Goal: Information Seeking & Learning: Learn about a topic

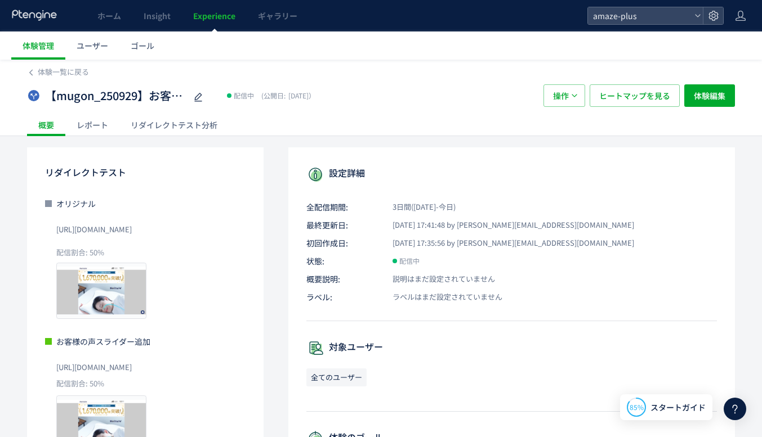
click at [217, 15] on span "Experience" at bounding box center [214, 15] width 42 height 11
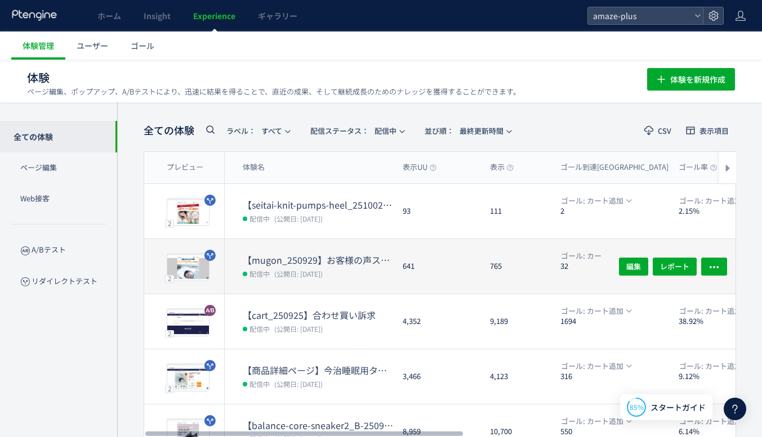
click at [291, 257] on dt "【mugon_250929】お客様の声スライダー追加" at bounding box center [318, 260] width 151 height 13
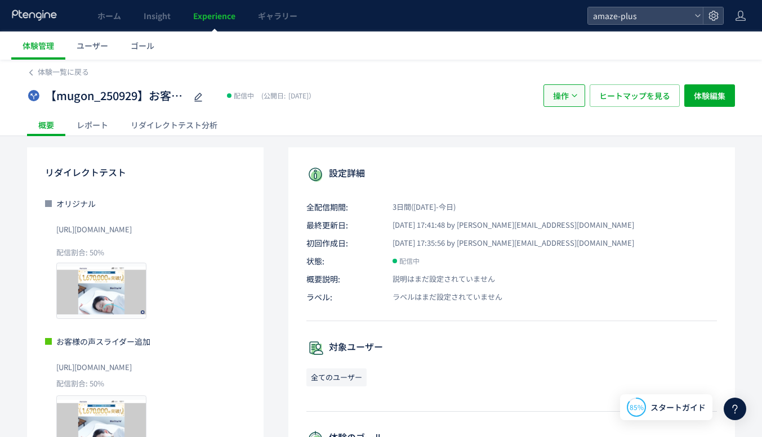
click at [563, 97] on span "操作" at bounding box center [561, 95] width 16 height 23
click at [562, 97] on span "操作" at bounding box center [561, 95] width 16 height 23
click at [95, 45] on span "ユーザー" at bounding box center [93, 45] width 32 height 11
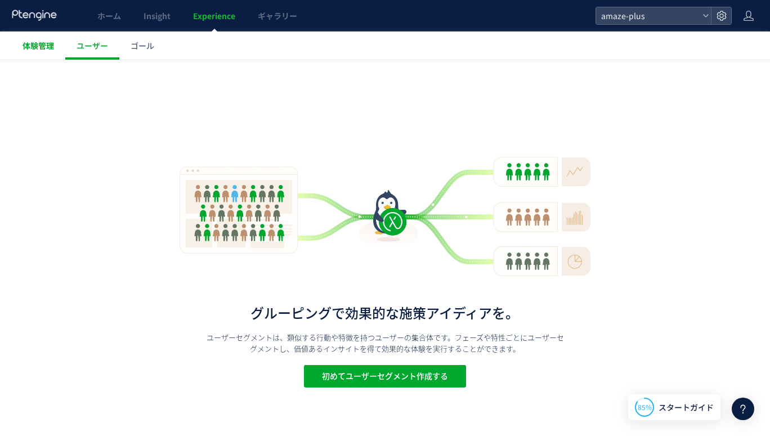
click at [44, 45] on span "体験管理" at bounding box center [39, 45] width 32 height 11
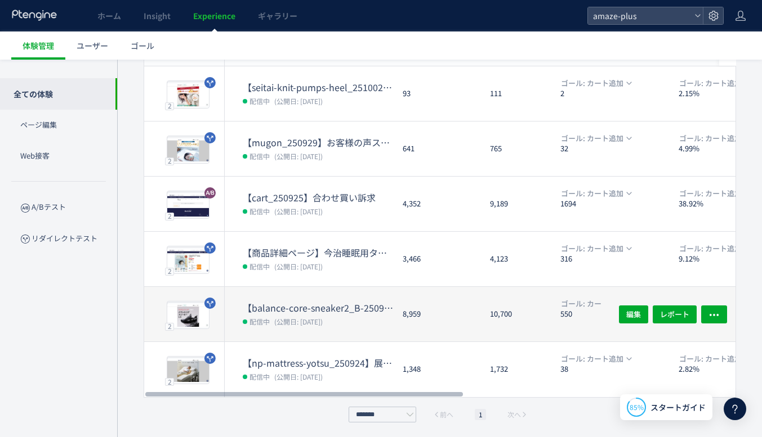
scroll to position [119, 0]
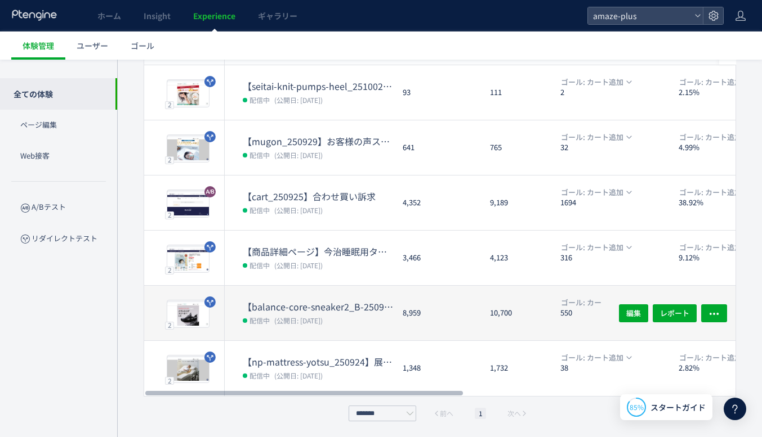
click at [307, 303] on dt "【balance-core-sneaker2_B-250922-authority】権威性セクション" at bounding box center [318, 307] width 151 height 13
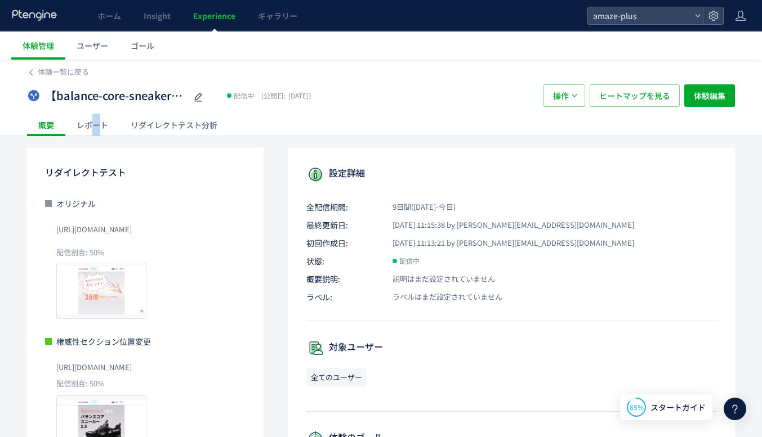
click at [94, 127] on div "レポート" at bounding box center [92, 125] width 54 height 23
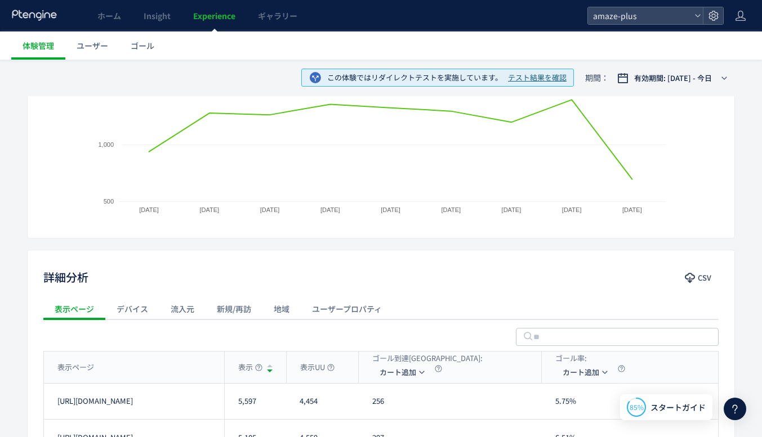
scroll to position [281, 0]
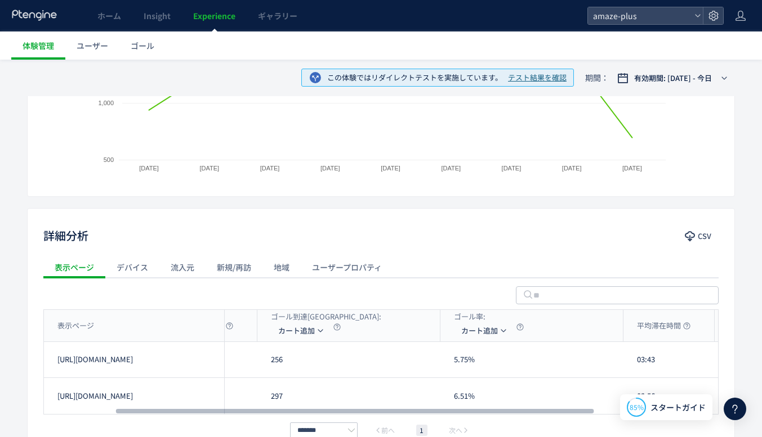
drag, startPoint x: 361, startPoint y: 410, endPoint x: 441, endPoint y: 394, distance: 81.6
click at [435, 408] on div at bounding box center [355, 411] width 478 height 7
click at [489, 329] on span "カート追加" at bounding box center [476, 331] width 37 height 18
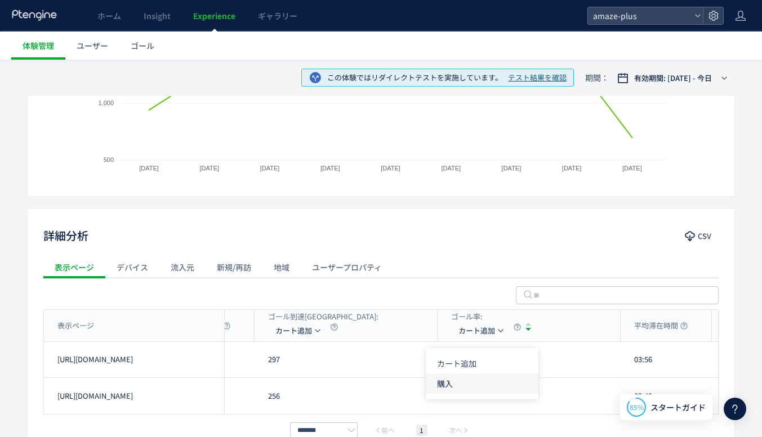
click at [467, 383] on li "購入" at bounding box center [482, 384] width 113 height 20
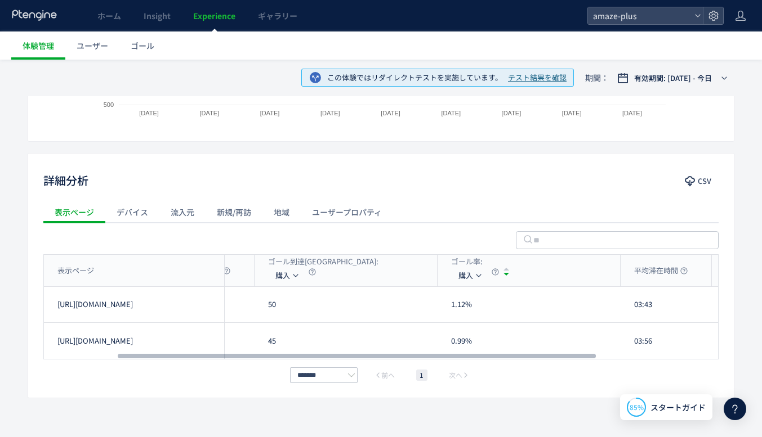
scroll to position [338, 0]
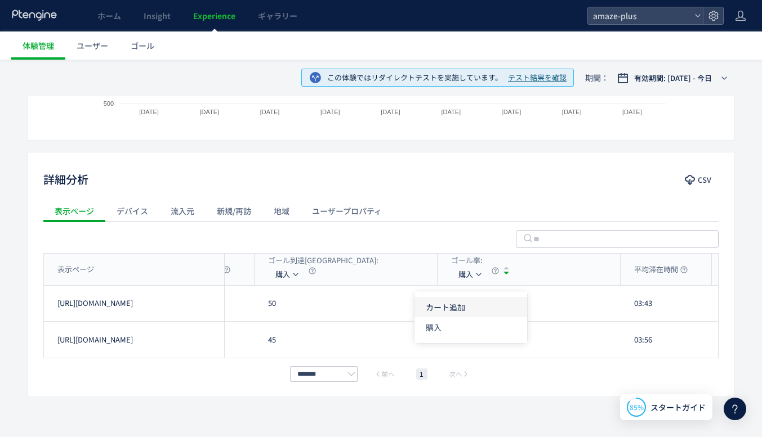
click at [457, 305] on li "カート追加" at bounding box center [470, 307] width 113 height 20
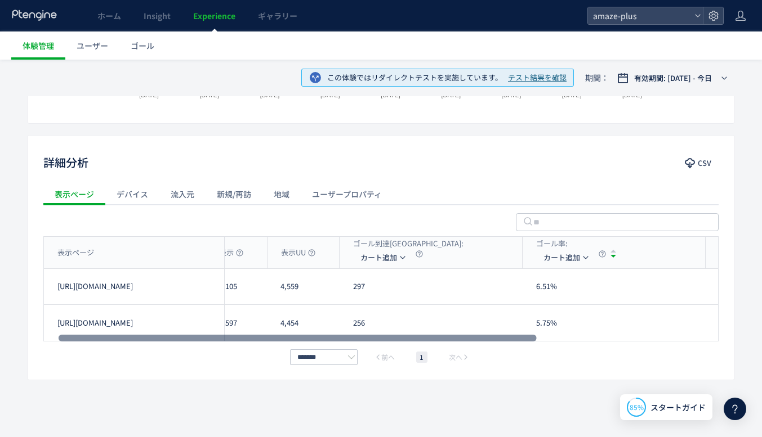
scroll to position [0, 0]
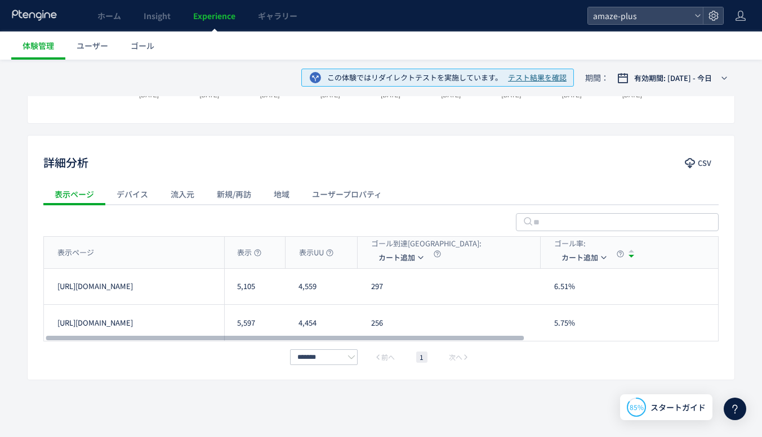
drag, startPoint x: 484, startPoint y: 335, endPoint x: 412, endPoint y: 334, distance: 72.1
click at [412, 335] on div at bounding box center [285, 338] width 478 height 7
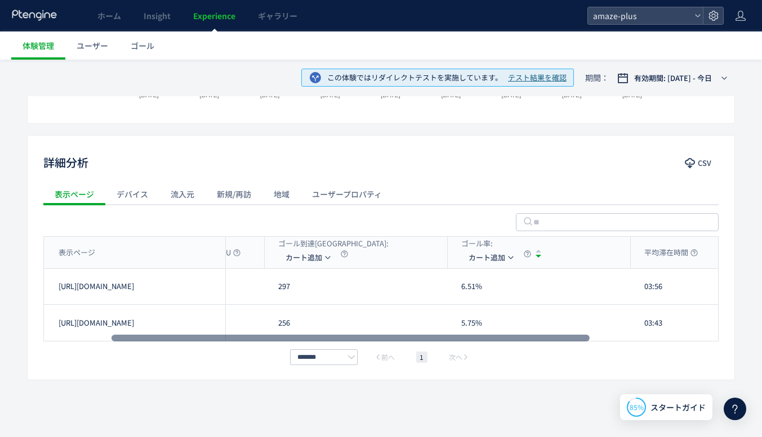
scroll to position [0, 95]
drag, startPoint x: 412, startPoint y: 338, endPoint x: 477, endPoint y: 334, distance: 66.0
click at [477, 335] on div at bounding box center [350, 338] width 478 height 7
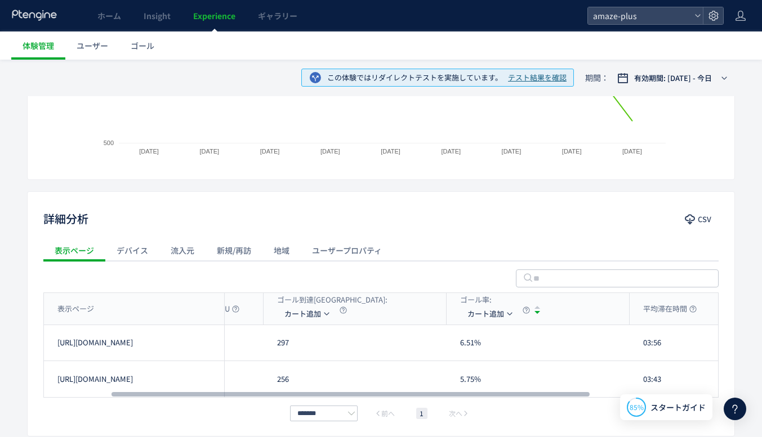
scroll to position [186, 0]
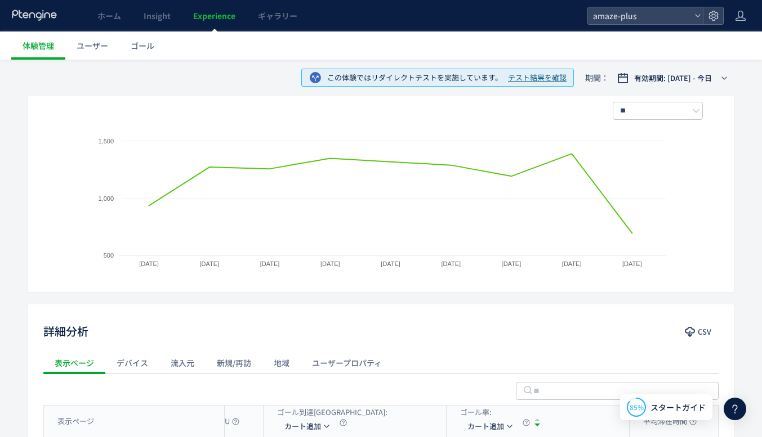
click at [193, 365] on div "流入元" at bounding box center [182, 363] width 46 height 23
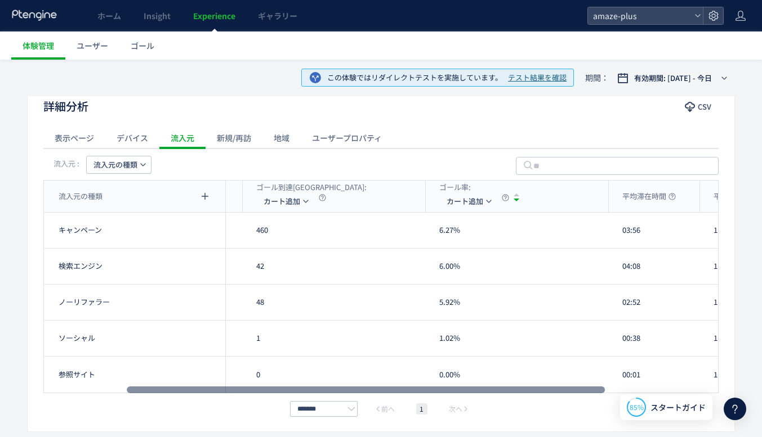
scroll to position [0, 118]
drag, startPoint x: 297, startPoint y: 387, endPoint x: 314, endPoint y: 387, distance: 16.3
click at [314, 387] on div at bounding box center [367, 390] width 478 height 7
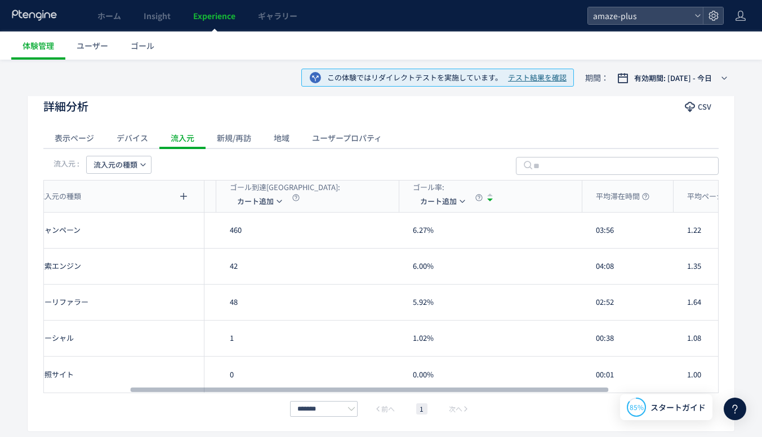
drag, startPoint x: 404, startPoint y: 393, endPoint x: 438, endPoint y: 374, distance: 38.8
click at [445, 390] on div at bounding box center [369, 390] width 478 height 7
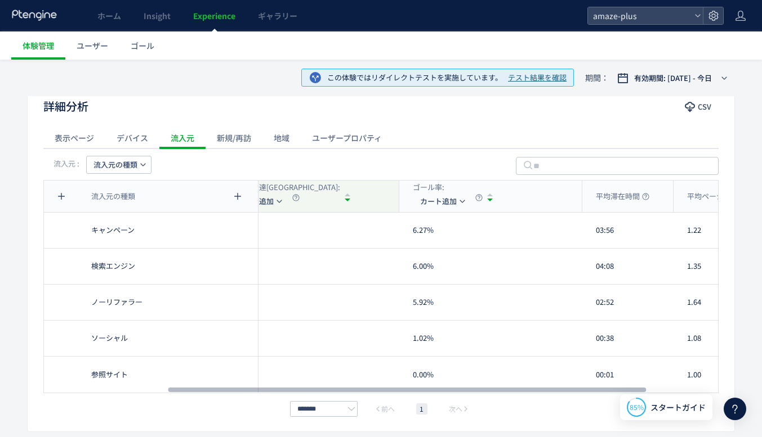
scroll to position [0, 176]
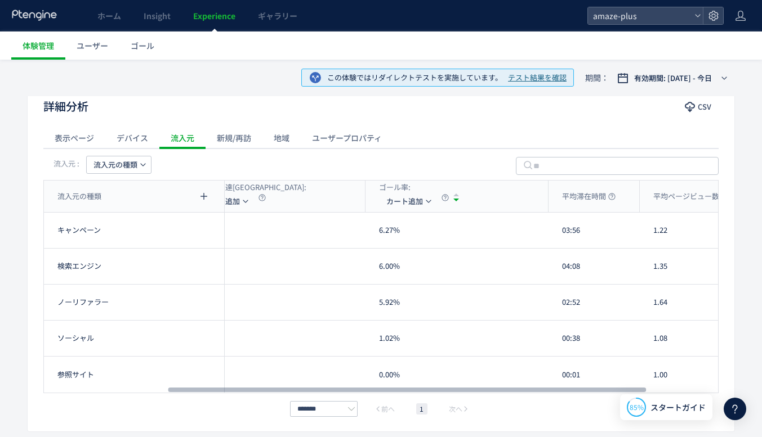
click at [234, 136] on div "新規/再訪" at bounding box center [233, 138] width 57 height 23
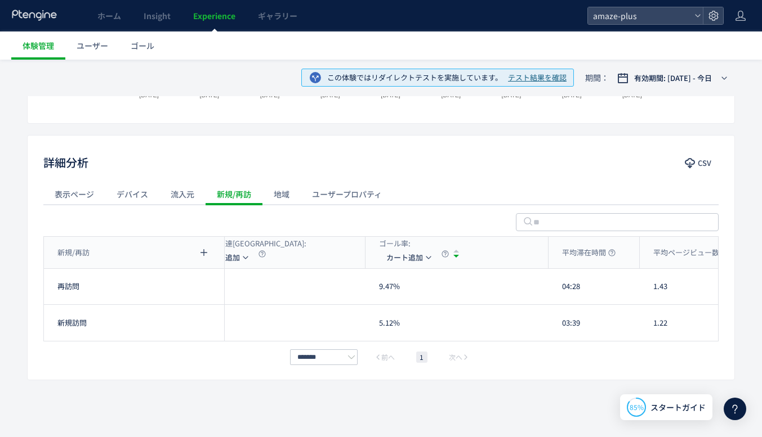
scroll to position [355, 0]
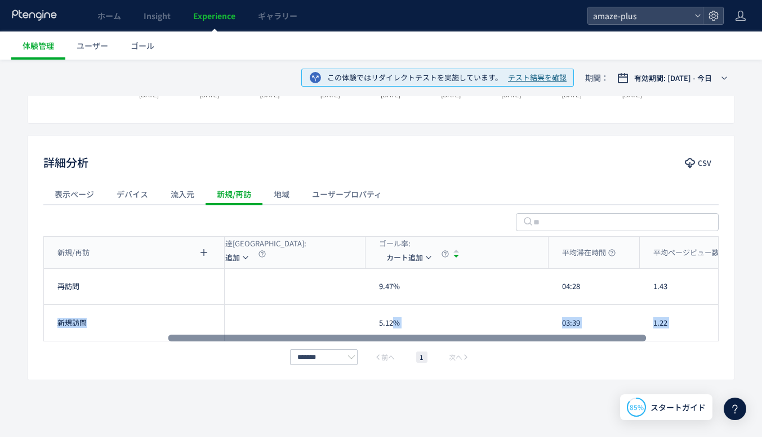
click at [392, 338] on div "新規/再訪 表示 表示UU ゴール到達UU: カート追加 ゴール率: カート追加 平均滞在時間 平均ページビュー数 直帰率 新規/再訪 新規/再訪 表示 表示…" at bounding box center [380, 288] width 675 height 105
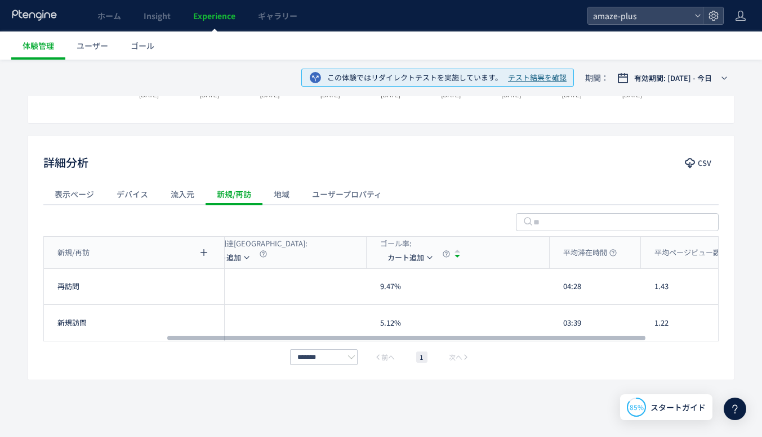
click at [279, 321] on div "412" at bounding box center [275, 323] width 183 height 36
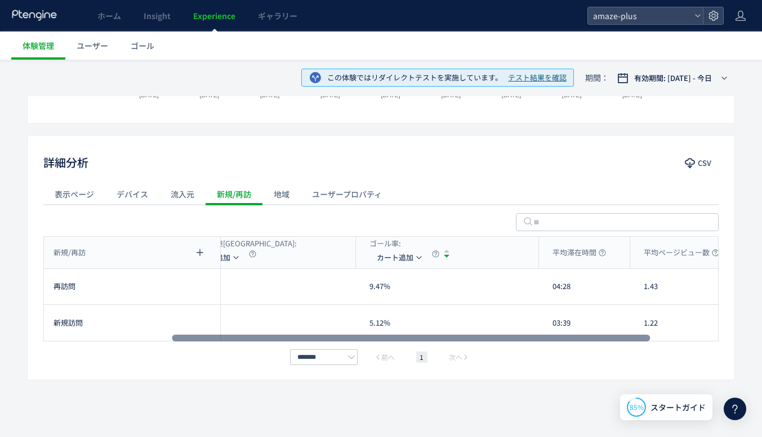
scroll to position [0, 187]
drag, startPoint x: 290, startPoint y: 339, endPoint x: 299, endPoint y: 337, distance: 9.4
click at [299, 337] on div at bounding box center [415, 338] width 478 height 7
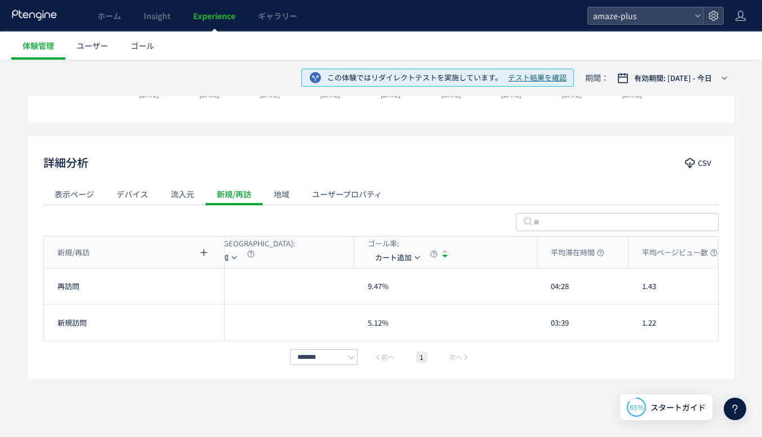
click at [274, 199] on div "地域" at bounding box center [281, 194] width 38 height 23
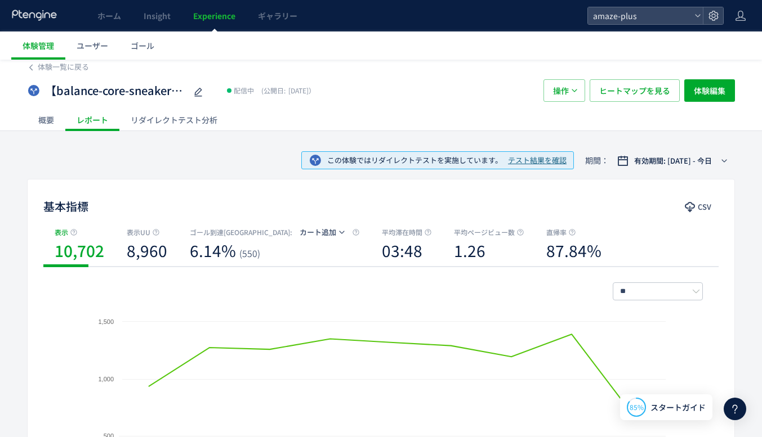
scroll to position [0, 0]
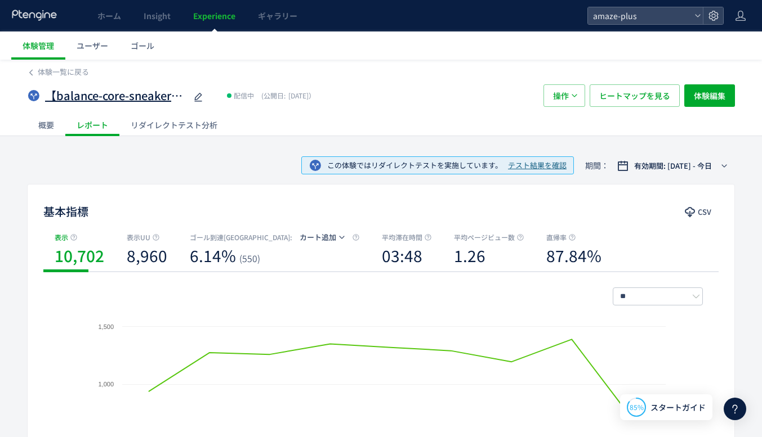
click at [136, 106] on div "【balance-core-sneaker2_B-250922-authority】権威性セクション" at bounding box center [125, 95] width 160 height 23
click at [137, 97] on span "【balance-core-sneaker2_B-250922-authority】権威性セクション" at bounding box center [115, 96] width 141 height 16
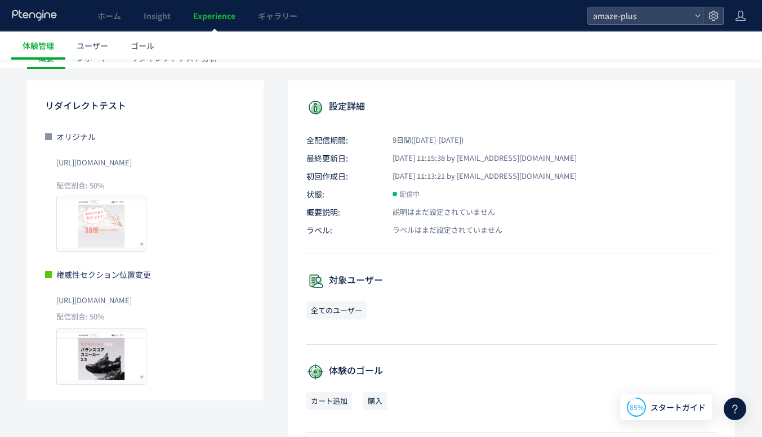
scroll to position [113, 0]
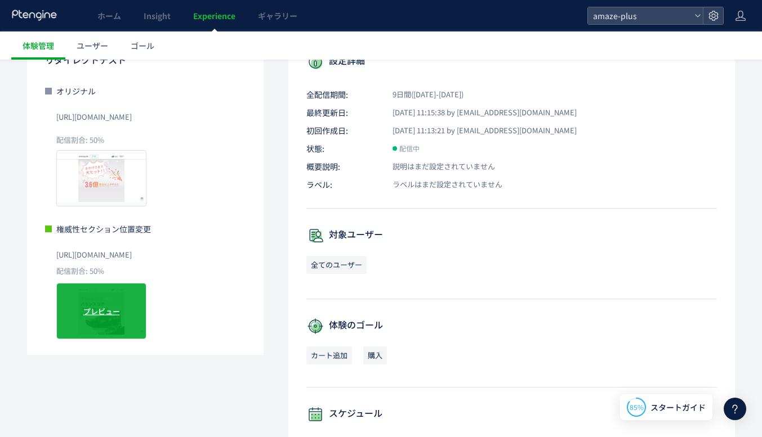
click at [100, 313] on span "プレビュー" at bounding box center [101, 311] width 37 height 11
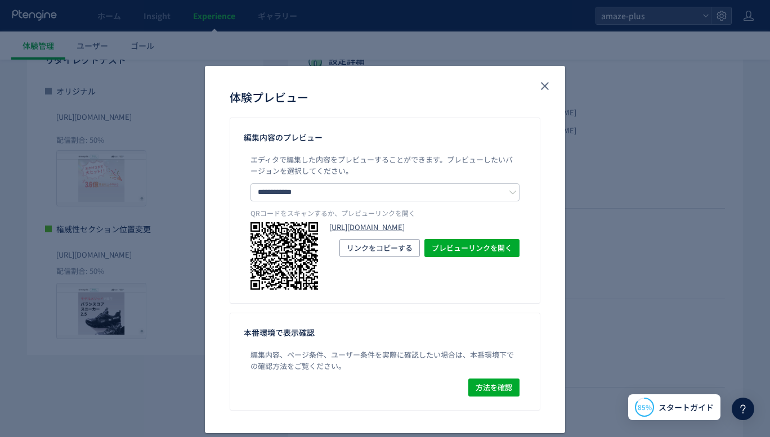
click at [341, 233] on link "https://www.amepla.jp/f/balance-core-sneaker2?preview_ptx_token=v4-d7287bc0-20b…" at bounding box center [424, 227] width 190 height 11
click at [542, 81] on icon "close" at bounding box center [545, 86] width 14 height 14
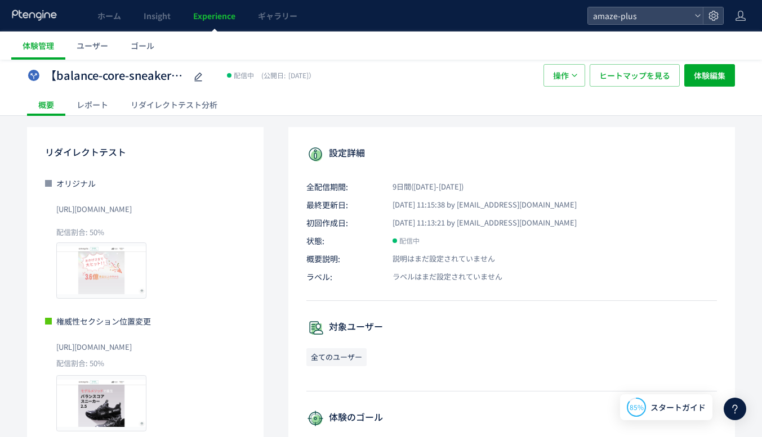
scroll to position [0, 0]
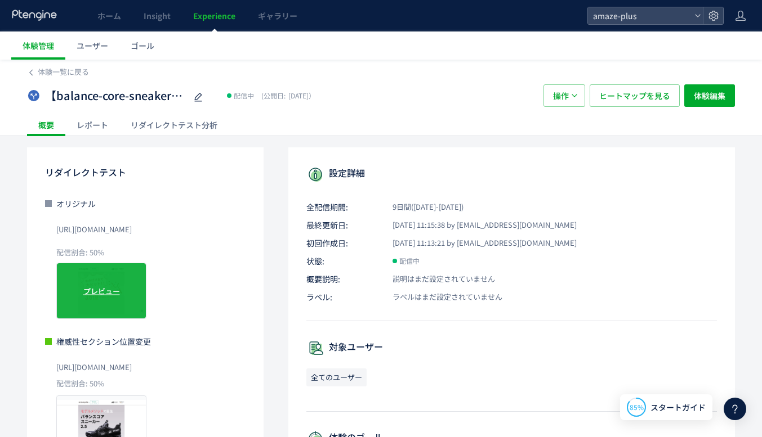
click at [117, 294] on span "プレビュー" at bounding box center [101, 290] width 37 height 11
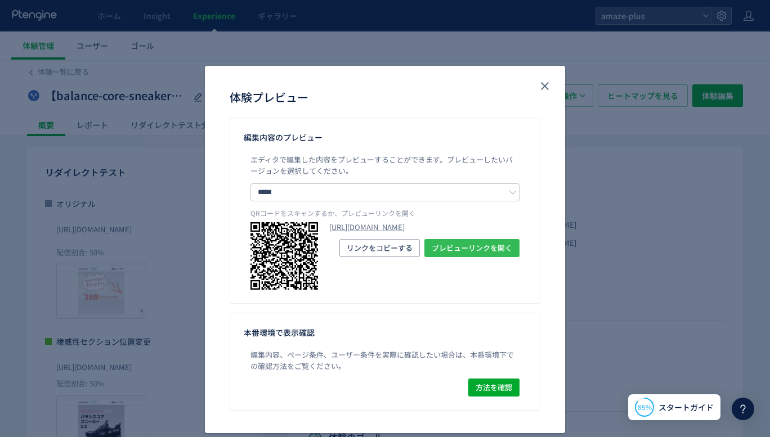
click at [461, 257] on span "プレビューリンクを開く" at bounding box center [472, 248] width 81 height 18
click at [540, 83] on icon "close" at bounding box center [545, 86] width 14 height 14
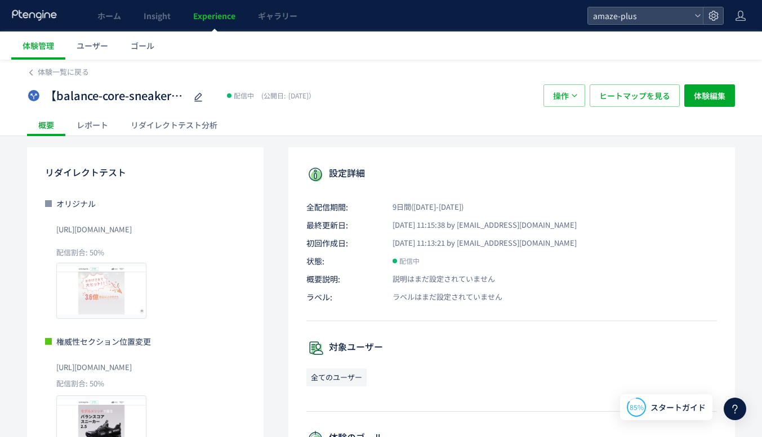
click at [101, 124] on div "レポート" at bounding box center [92, 125] width 54 height 23
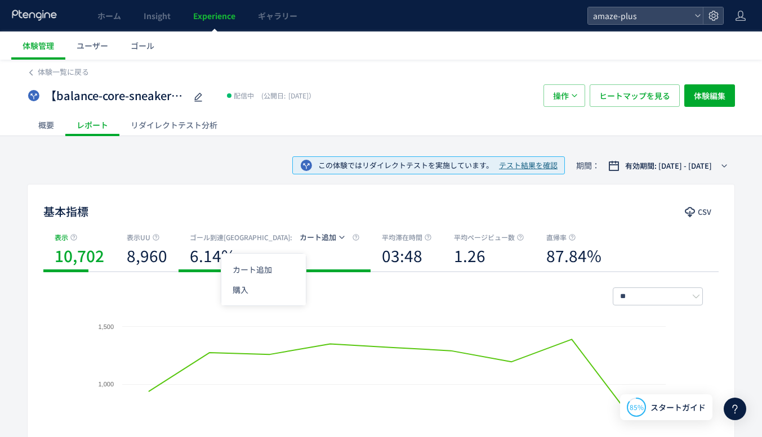
click at [299, 238] on span "カート追加" at bounding box center [317, 237] width 37 height 11
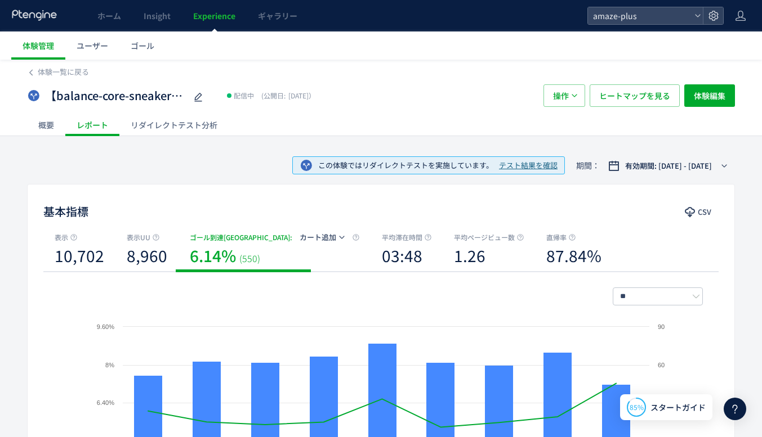
click at [446, 304] on div "** 日別 週別 月別" at bounding box center [380, 297] width 643 height 18
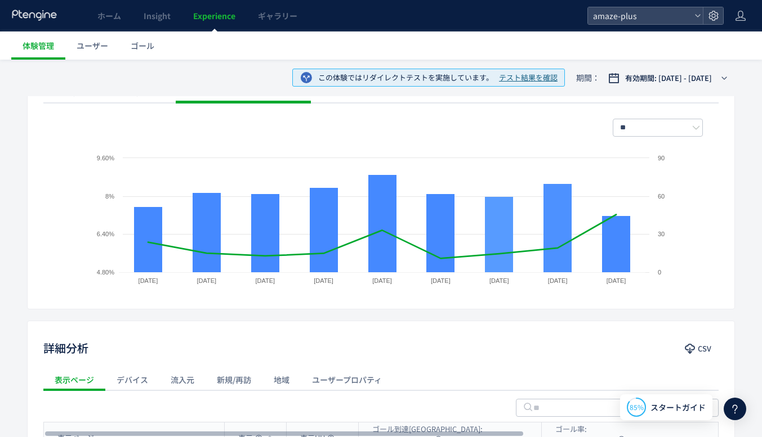
scroll to position [338, 0]
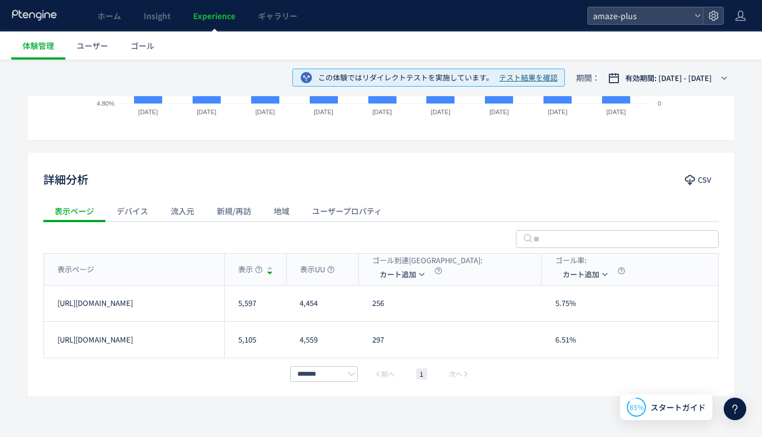
click at [143, 206] on div "デバイス" at bounding box center [132, 211] width 54 height 23
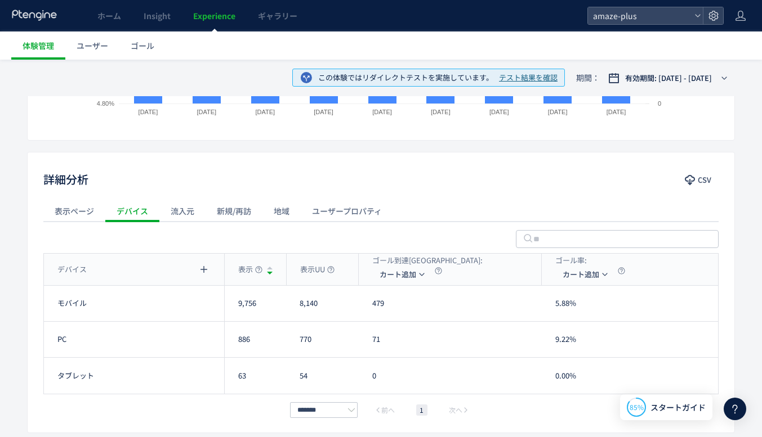
click at [240, 212] on div "新規/再訪" at bounding box center [233, 211] width 57 height 23
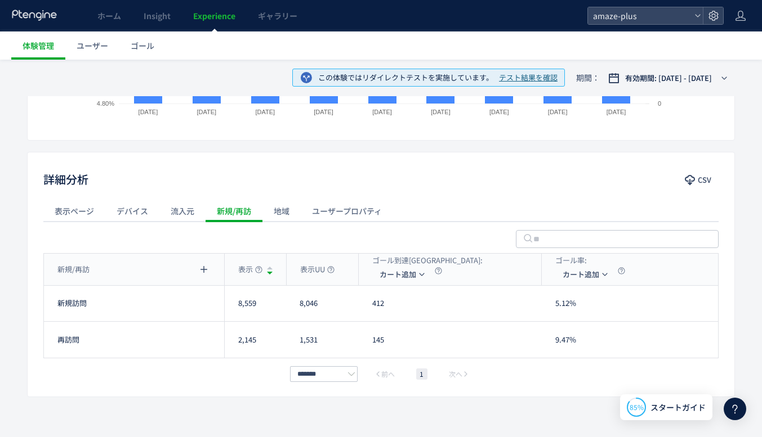
click at [353, 206] on div "ユーザープロパティ" at bounding box center [347, 211] width 92 height 23
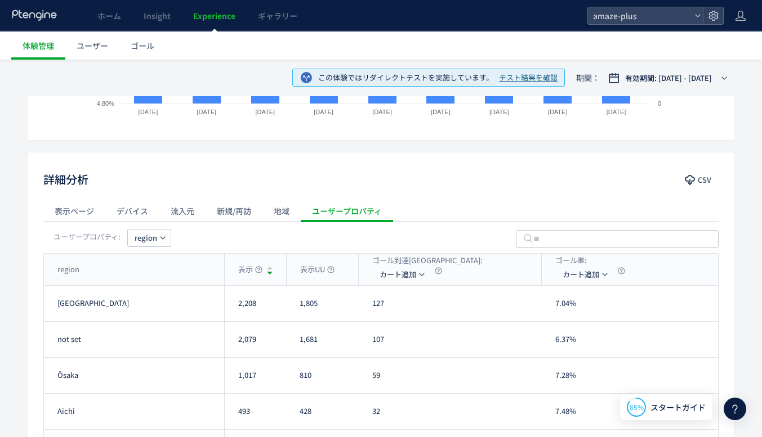
click at [289, 218] on div "地域" at bounding box center [281, 211] width 38 height 23
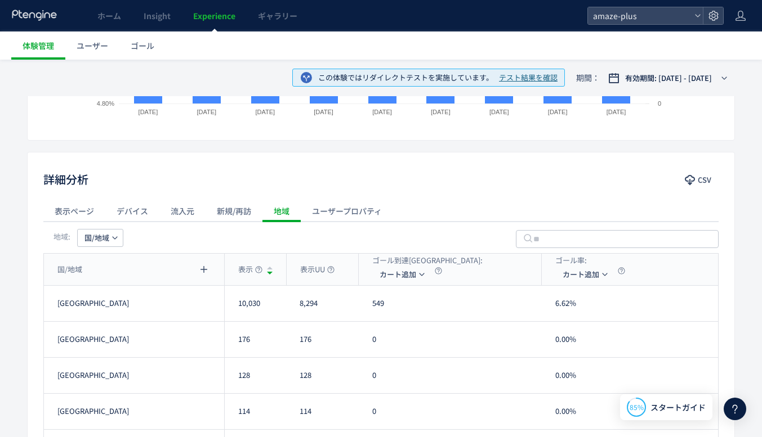
click at [173, 209] on div "流入元" at bounding box center [182, 211] width 46 height 23
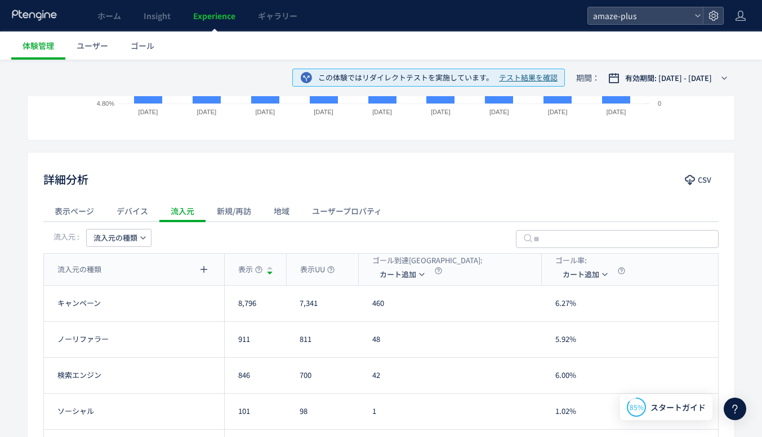
click at [120, 211] on div "デバイス" at bounding box center [132, 211] width 54 height 23
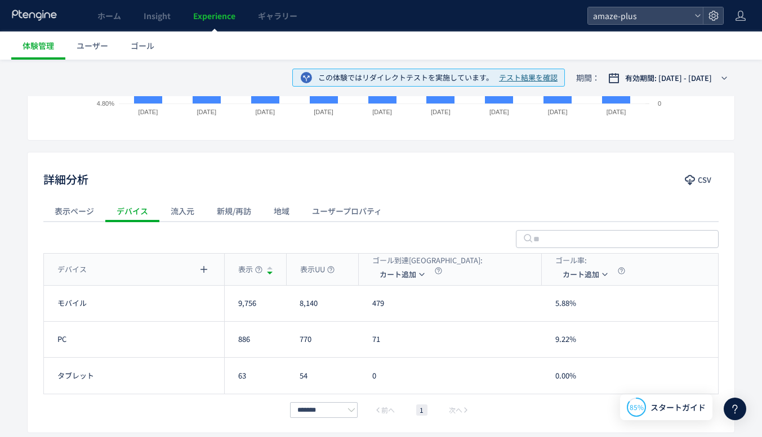
click at [88, 212] on div "表示ページ" at bounding box center [74, 211] width 62 height 23
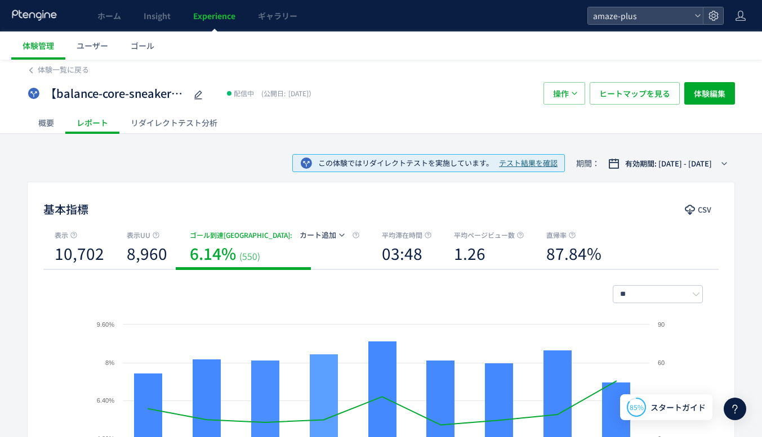
scroll to position [0, 0]
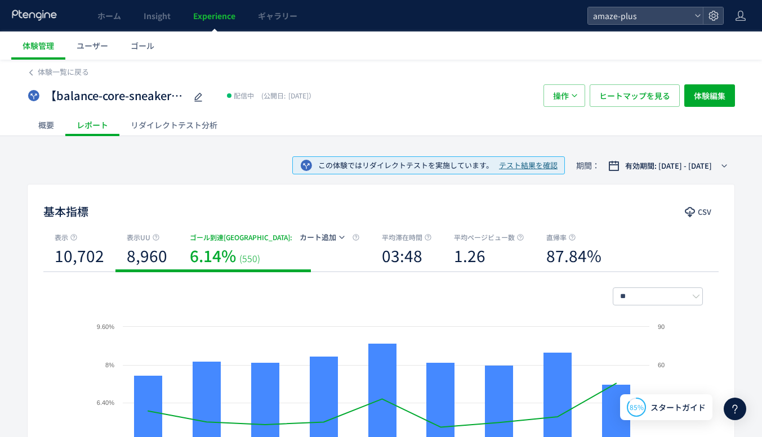
click at [154, 249] on b "8,960" at bounding box center [147, 255] width 41 height 23
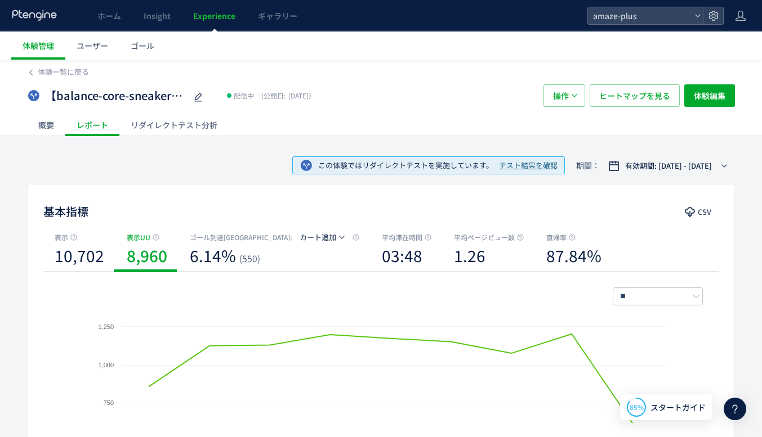
click at [189, 127] on div "リダイレクトテスト分析" at bounding box center [173, 125] width 109 height 23
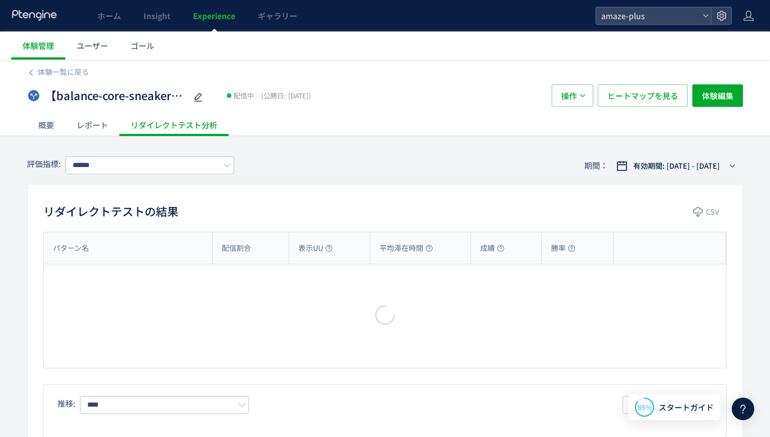
type input "*****"
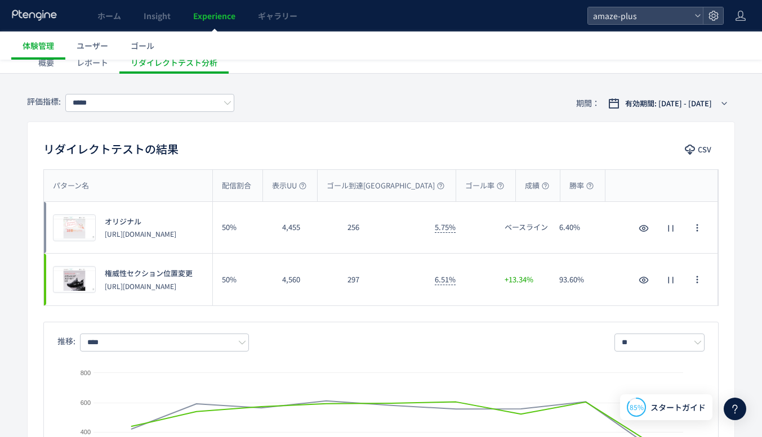
scroll to position [113, 0]
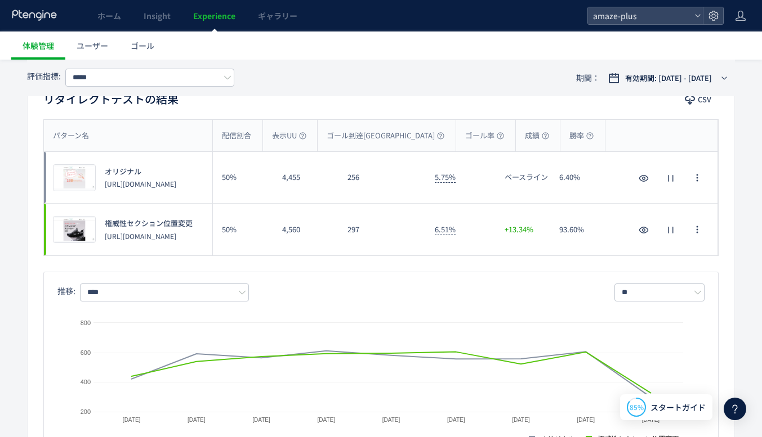
click at [155, 188] on p "https://www.amepla.jp/f/balance-core-sneaker2" at bounding box center [140, 184] width 71 height 10
drag, startPoint x: 163, startPoint y: 191, endPoint x: 105, endPoint y: 178, distance: 60.0
click at [105, 179] on p "https://www.amepla.jp/f/balance-core-sneaker2" at bounding box center [140, 184] width 71 height 10
copy p "https://www.amepla.jp/f/balance-core-sneaker2"
click at [110, 241] on p "https://www.amepla.jp/f/balance-core-sneaker2_B-250922-authority" at bounding box center [149, 236] width 88 height 10
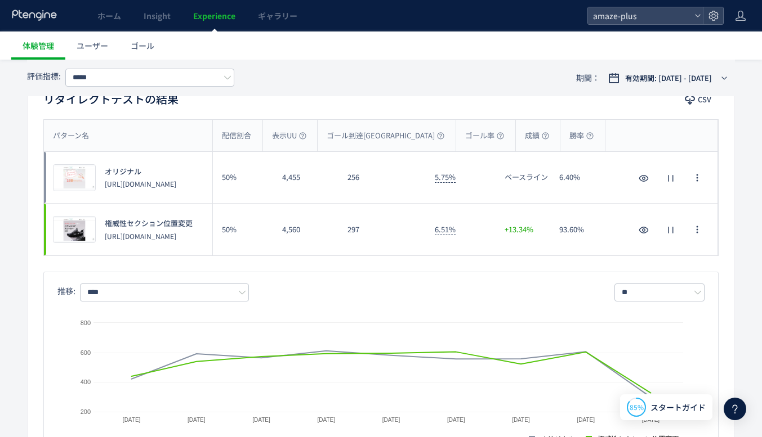
click at [119, 231] on p "https://www.amepla.jp/f/balance-core-sneaker2_B-250922-authority" at bounding box center [149, 236] width 88 height 10
click at [86, 184] on div "プレビュー" at bounding box center [74, 177] width 43 height 27
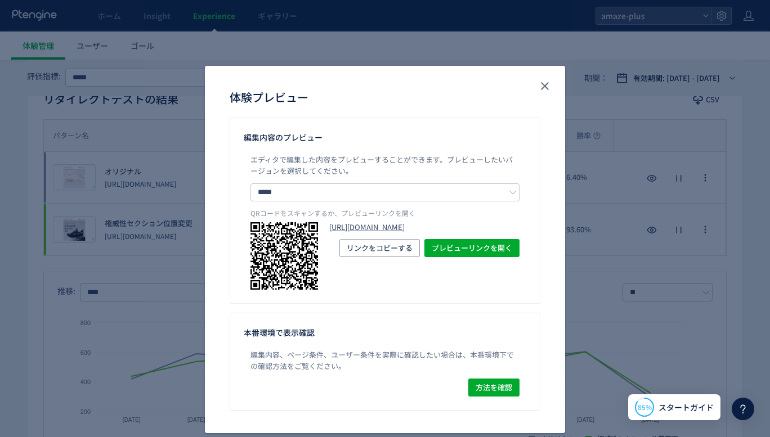
click at [365, 233] on link "https://www.amepla.jp/f/balance-core-sneaker2?preview_ptx_token=v4-599f6e9a-cc2…" at bounding box center [424, 227] width 190 height 11
click at [538, 92] on icon "close" at bounding box center [545, 86] width 14 height 14
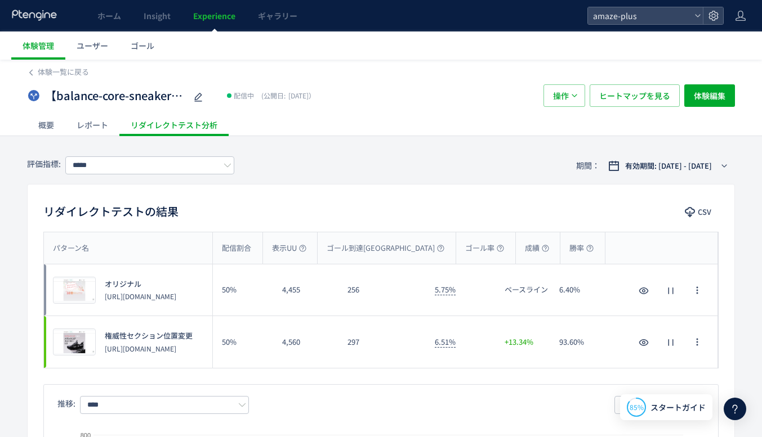
scroll to position [0, 0]
click at [46, 39] on link "体験管理" at bounding box center [38, 46] width 54 height 28
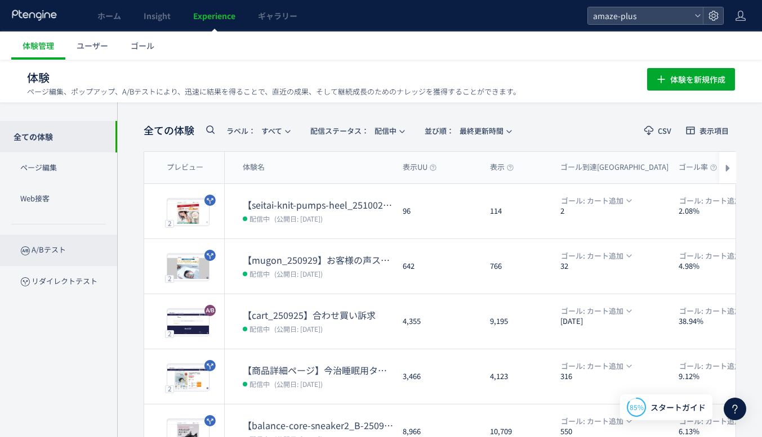
click at [43, 240] on p "A/Bテスト" at bounding box center [58, 250] width 117 height 31
click at [629, 16] on span "amaze-plus" at bounding box center [639, 15] width 100 height 17
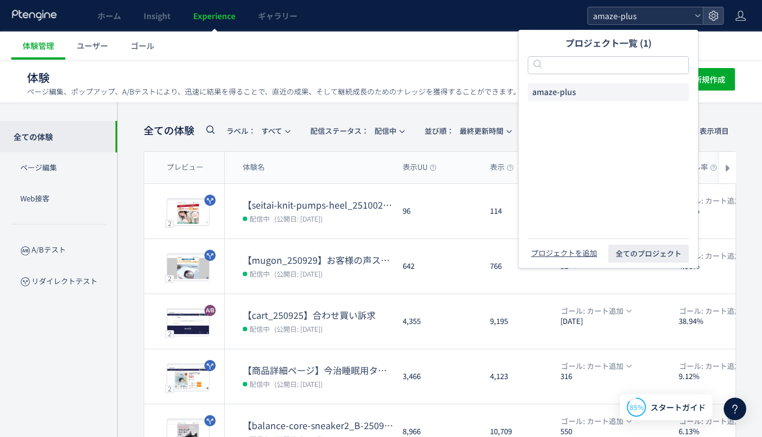
click at [629, 16] on span "amaze-plus" at bounding box center [639, 15] width 100 height 17
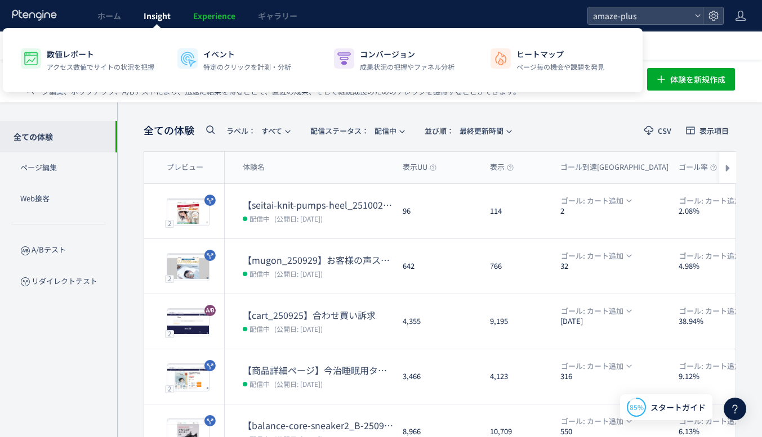
click at [142, 11] on link "Insight" at bounding box center [157, 16] width 50 height 32
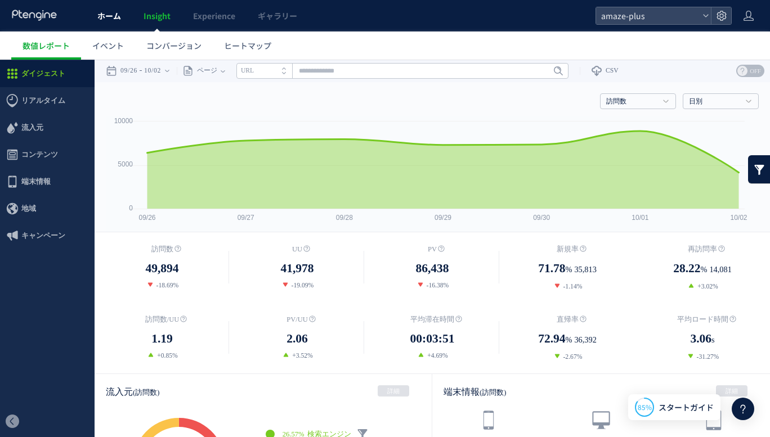
click at [116, 15] on span "ホーム" at bounding box center [109, 15] width 24 height 11
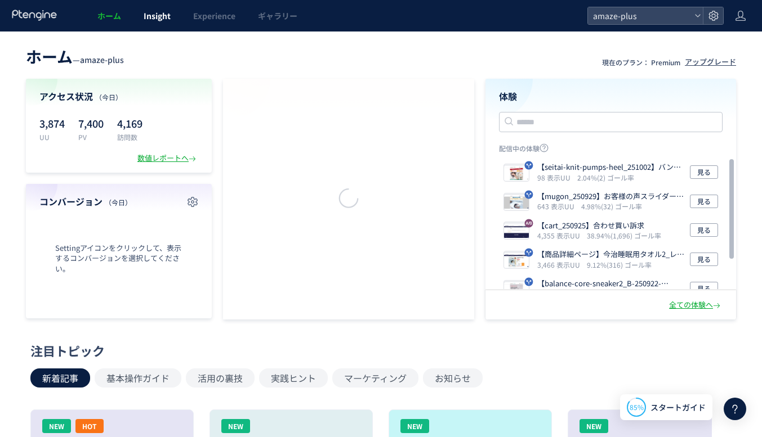
click at [151, 16] on span "Insight" at bounding box center [157, 15] width 27 height 11
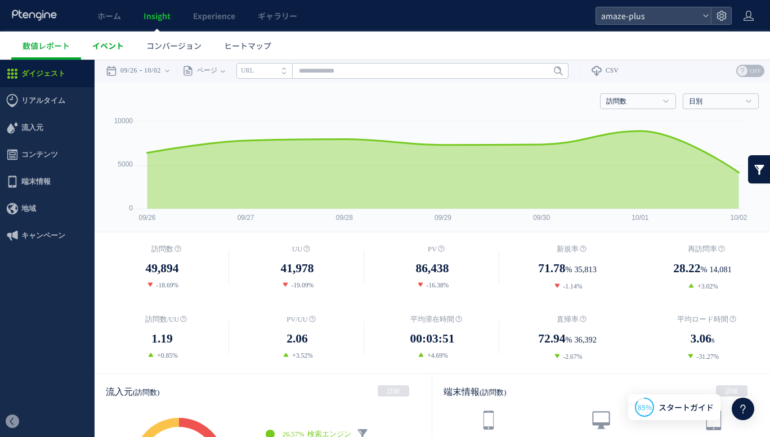
click at [108, 43] on span "イベント" at bounding box center [108, 45] width 32 height 11
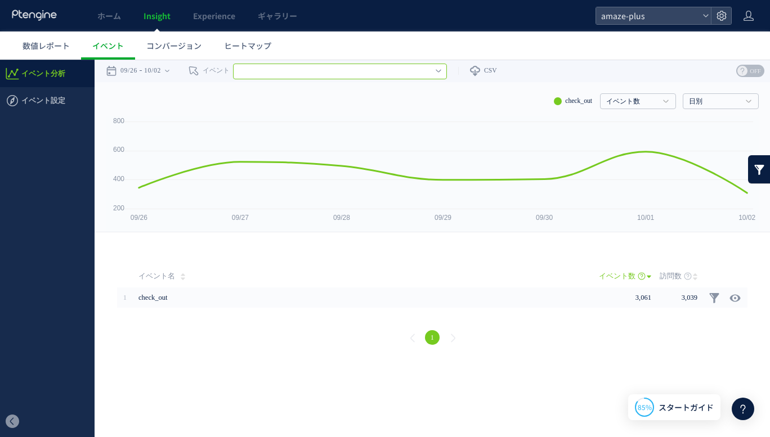
click at [305, 74] on input "text" at bounding box center [340, 72] width 214 height 16
click at [196, 44] on span "コンバージョン" at bounding box center [173, 45] width 55 height 11
type input "********"
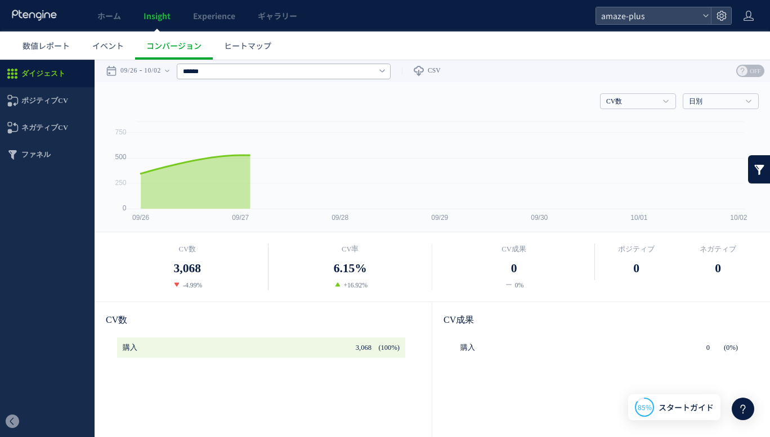
click at [293, 69] on input "******" at bounding box center [284, 72] width 214 height 16
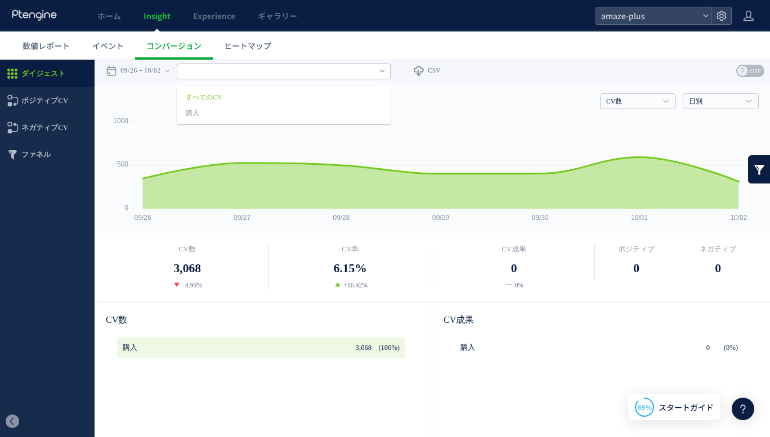
click at [30, 17] on use at bounding box center [34, 15] width 44 height 11
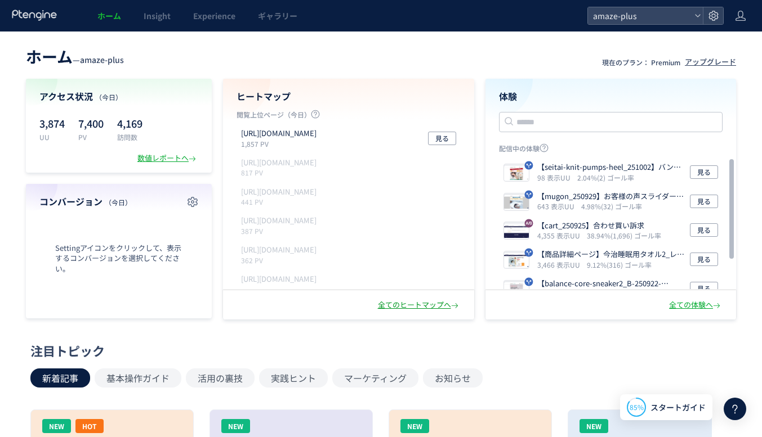
click at [441, 302] on div "全てのヒートマップへ" at bounding box center [419, 305] width 83 height 11
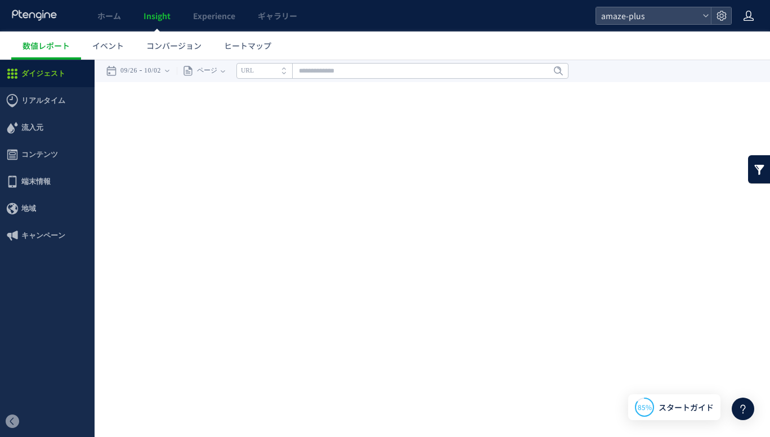
click at [745, 15] on icon at bounding box center [748, 15] width 11 height 11
click at [478, 182] on div "戻る デフォルト設定では本日のデータを表示しています。 カレンダーでご覧になりたい期間を指定することができます。 09/26 10/02 今日 昨日 先週 先…" at bounding box center [433, 161] width 676 height 203
click at [37, 129] on span "流入元" at bounding box center [32, 127] width 22 height 27
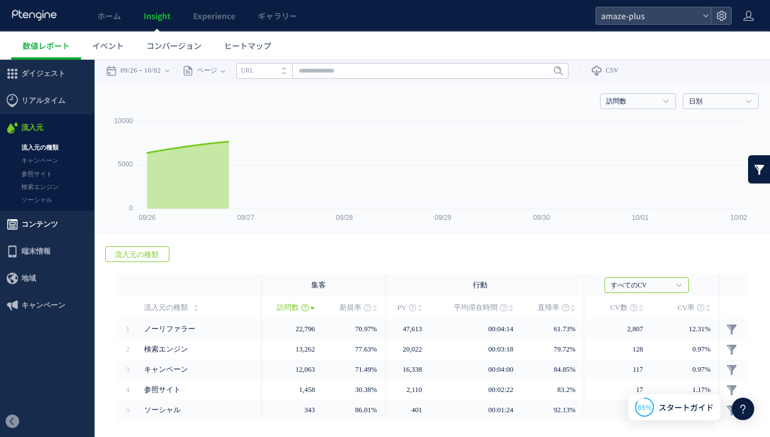
drag, startPoint x: 29, startPoint y: 276, endPoint x: 31, endPoint y: 217, distance: 59.7
click at [31, 217] on span "コンテンツ" at bounding box center [39, 224] width 37 height 27
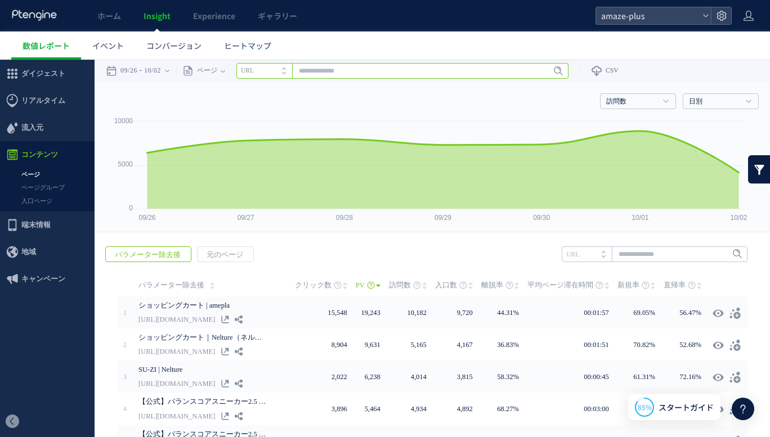
click at [414, 69] on input "text" at bounding box center [402, 71] width 332 height 16
click at [221, 71] on div "ページ" at bounding box center [199, 71] width 44 height 23
click at [35, 127] on span "流入元" at bounding box center [32, 127] width 22 height 27
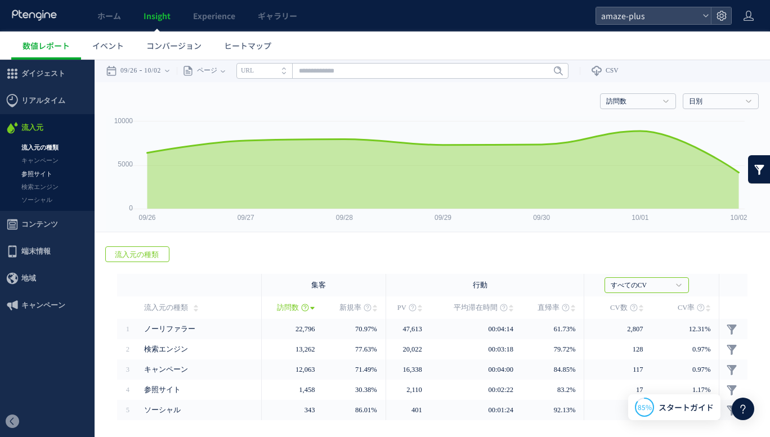
click at [47, 172] on link "参照サイト" at bounding box center [47, 174] width 95 height 13
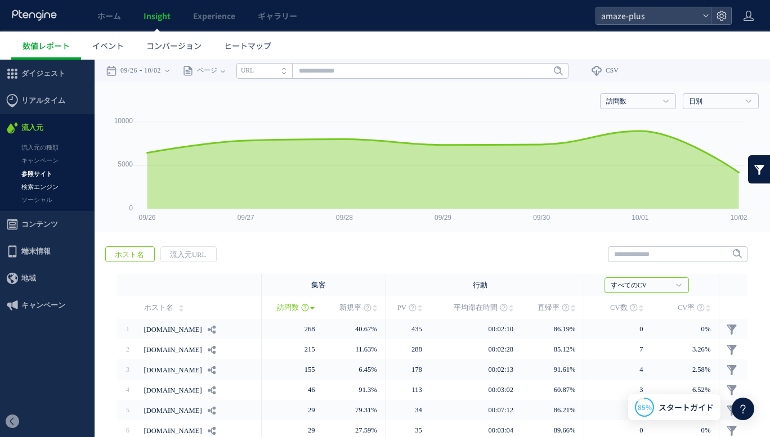
click at [38, 188] on link "検索エンジン" at bounding box center [47, 187] width 95 height 13
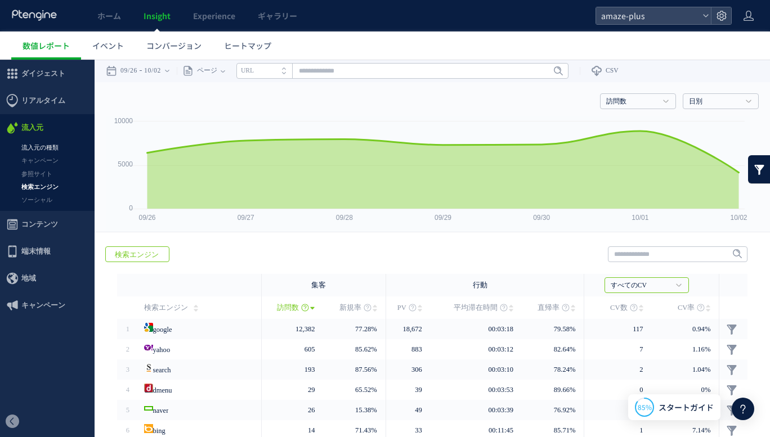
click at [51, 152] on link "流入元の種類" at bounding box center [47, 147] width 95 height 13
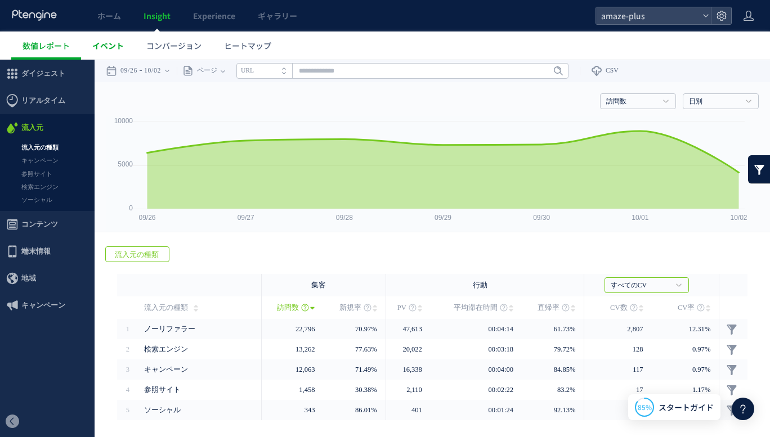
click at [131, 42] on link "イベント" at bounding box center [108, 46] width 54 height 28
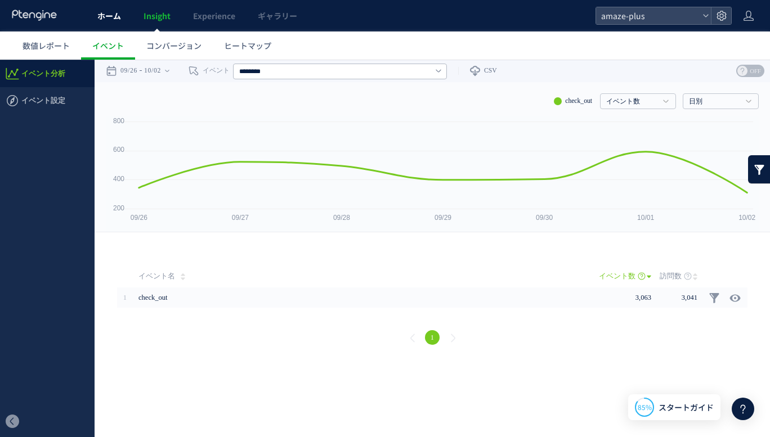
click at [117, 7] on link "ホーム" at bounding box center [109, 16] width 46 height 32
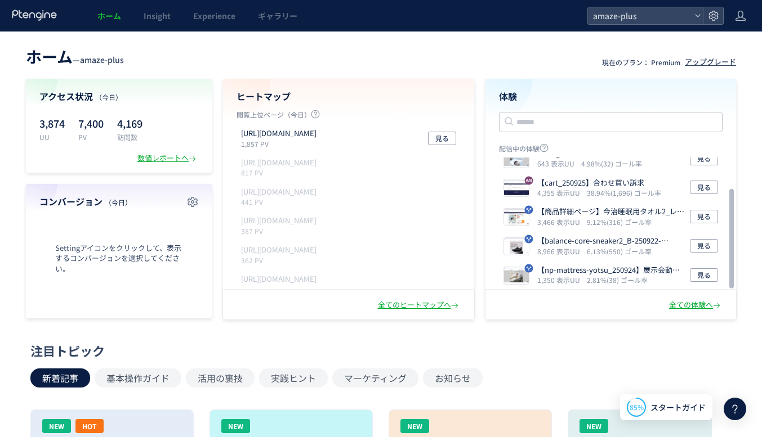
click at [153, 152] on div "アクセス状況 （今日） 3,874 UU 7,400 PV 4,169 訪問数 数値レポートへ" at bounding box center [119, 126] width 186 height 94
click at [157, 158] on div "数値レポートへ" at bounding box center [167, 158] width 61 height 11
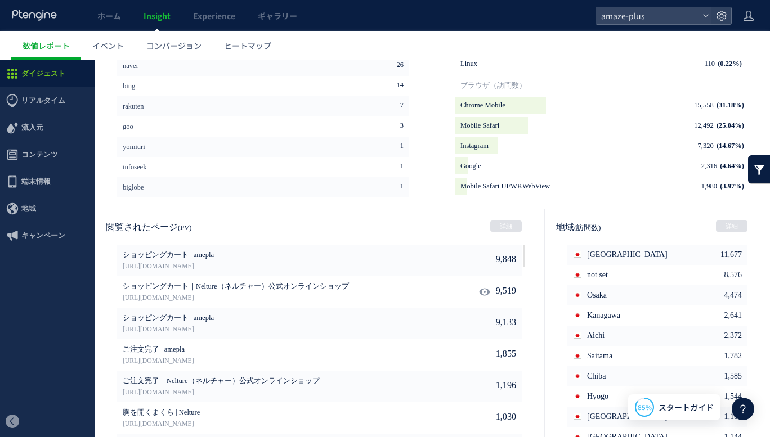
scroll to position [565, 0]
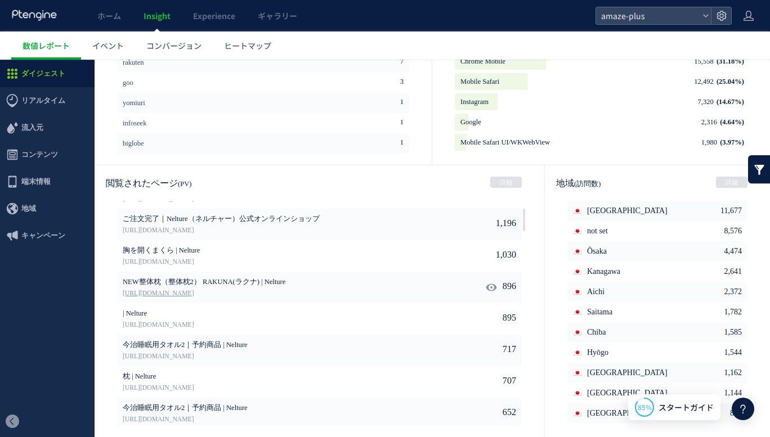
click at [223, 293] on link "[URL][DOMAIN_NAME]" at bounding box center [269, 294] width 292 height 10
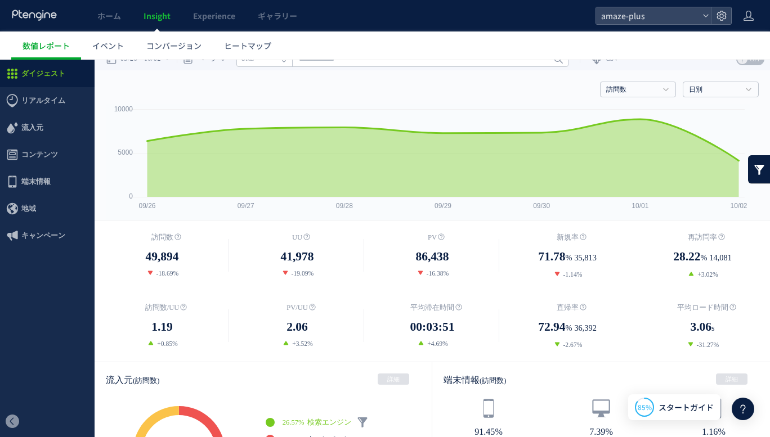
scroll to position [0, 0]
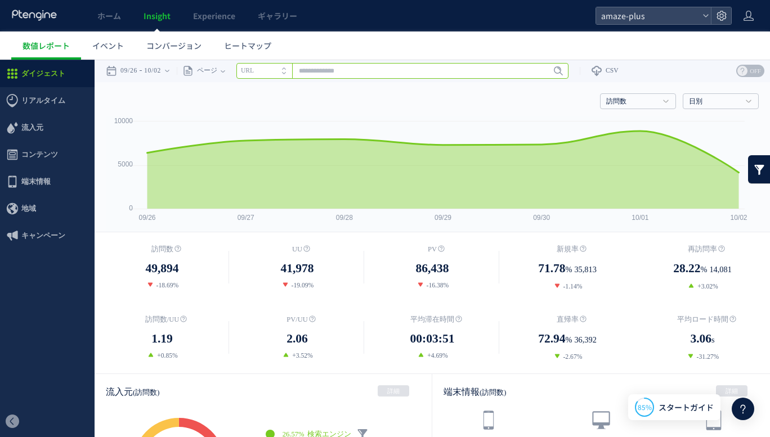
click at [324, 68] on input "text" at bounding box center [402, 71] width 332 height 16
paste input "**********"
type input "**********"
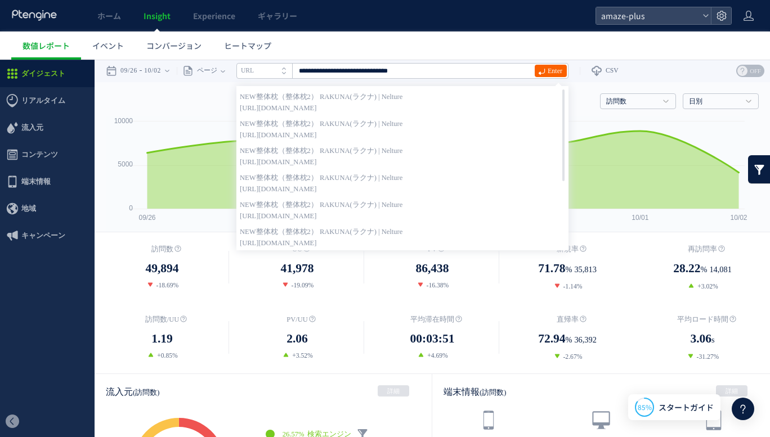
click at [551, 74] on link "Enter" at bounding box center [551, 71] width 32 height 12
click at [553, 65] on span "Enter" at bounding box center [555, 71] width 15 height 12
click at [514, 41] on ul "数値レポート イベント コンバージョン ヒートマップ" at bounding box center [390, 46] width 759 height 28
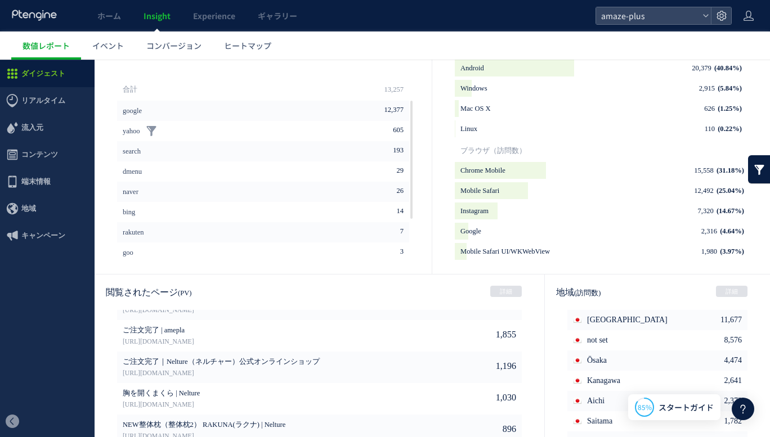
scroll to position [396, 0]
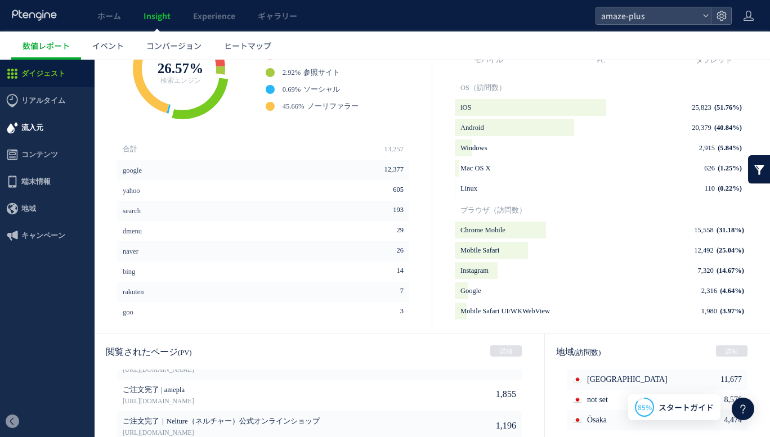
click at [41, 126] on span "流入元" at bounding box center [32, 127] width 22 height 27
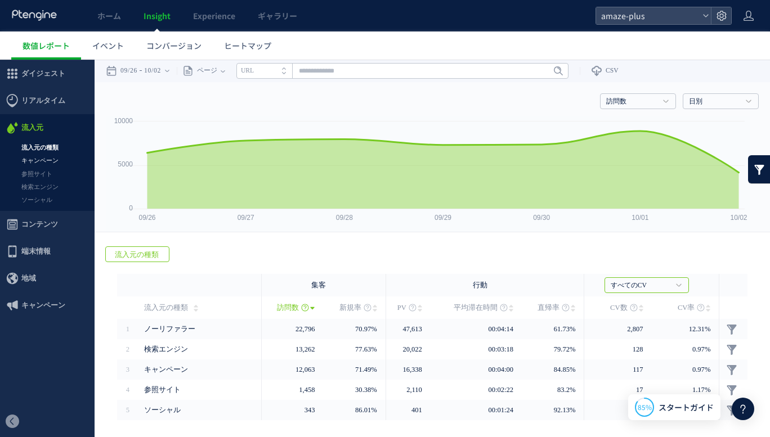
click at [46, 160] on link "キャンペーン" at bounding box center [47, 160] width 95 height 13
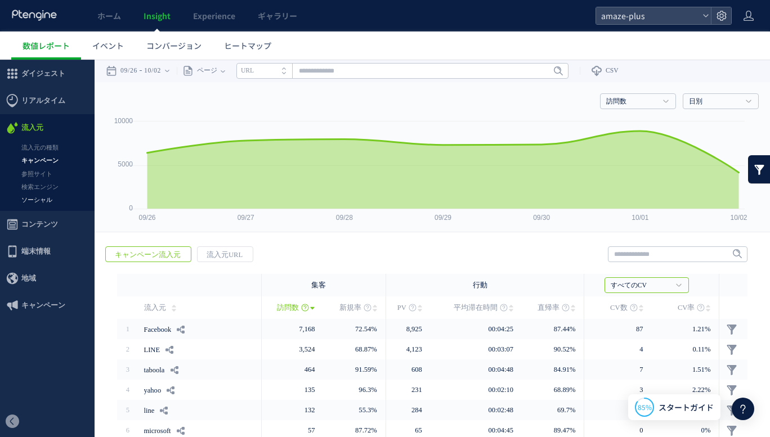
click at [44, 197] on link "ソーシャル" at bounding box center [47, 200] width 95 height 13
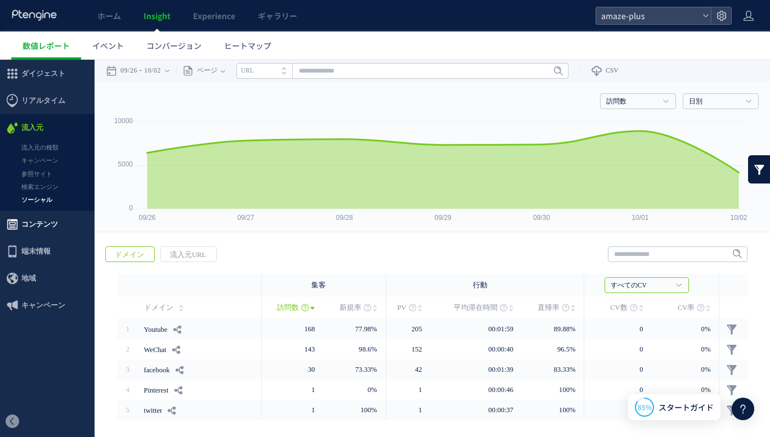
click at [42, 222] on span "コンテンツ" at bounding box center [39, 224] width 37 height 27
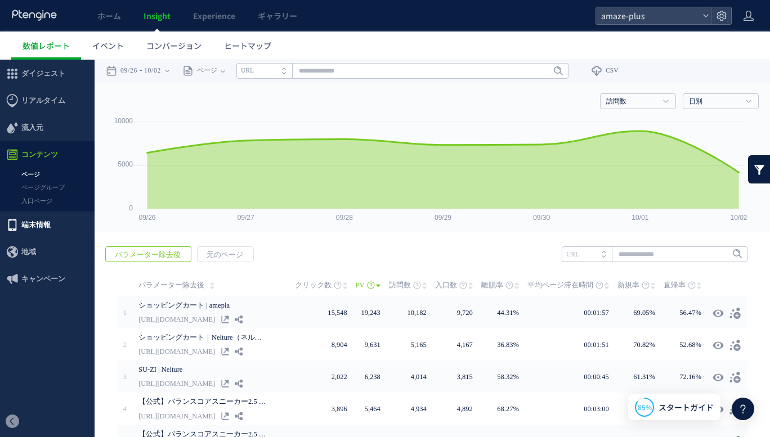
click at [44, 228] on span "端末情報" at bounding box center [35, 225] width 29 height 27
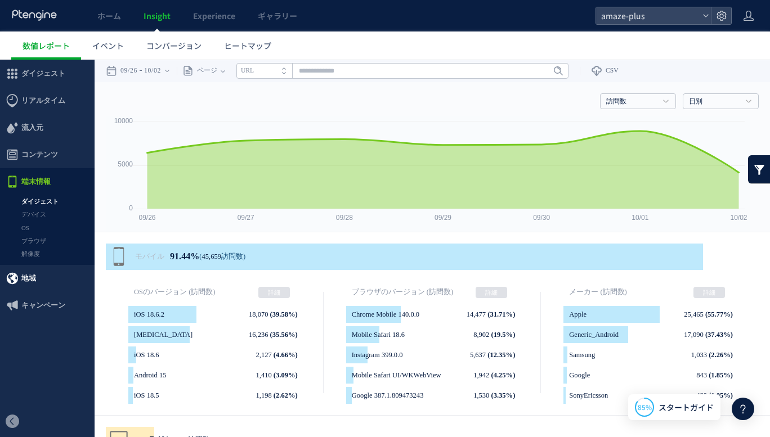
click at [34, 281] on span "地域" at bounding box center [28, 278] width 15 height 27
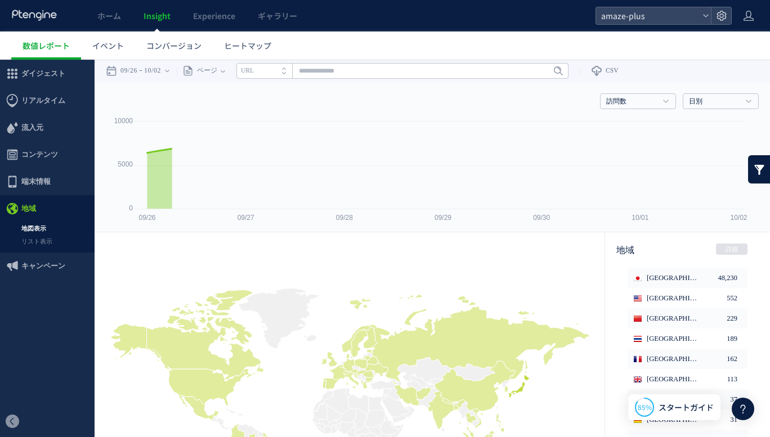
click at [35, 267] on div at bounding box center [385, 218] width 770 height 437
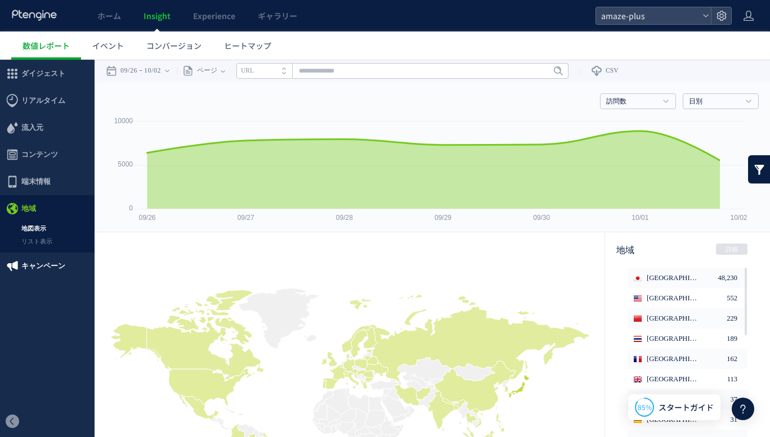
click at [39, 264] on span "キャンペーン" at bounding box center [43, 266] width 44 height 27
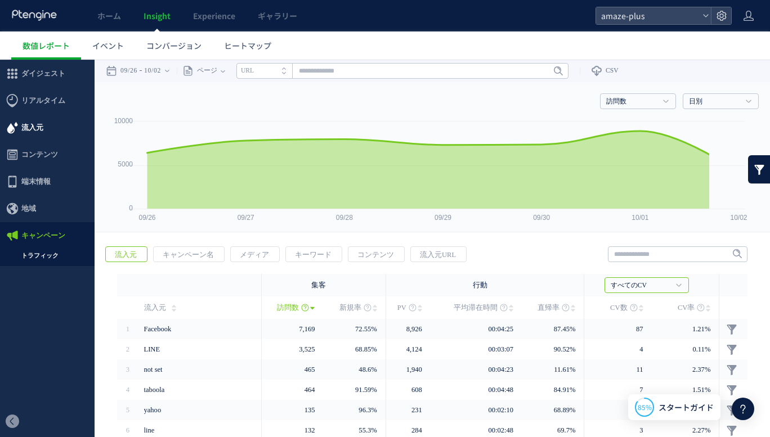
click at [35, 122] on span "流入元" at bounding box center [32, 127] width 22 height 27
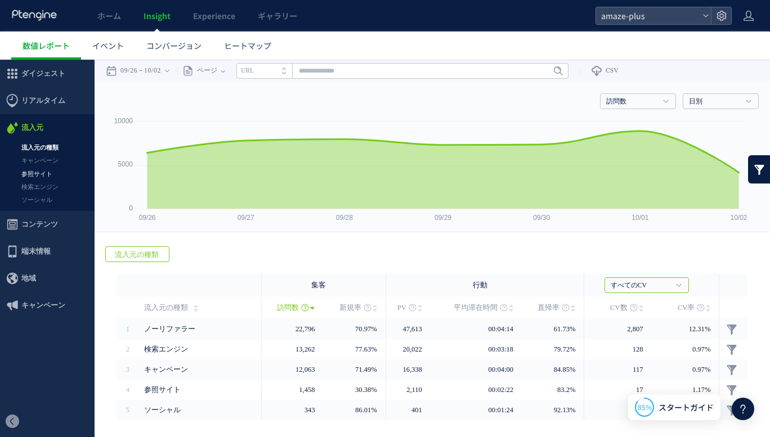
click at [35, 171] on link "参照サイト" at bounding box center [47, 174] width 95 height 13
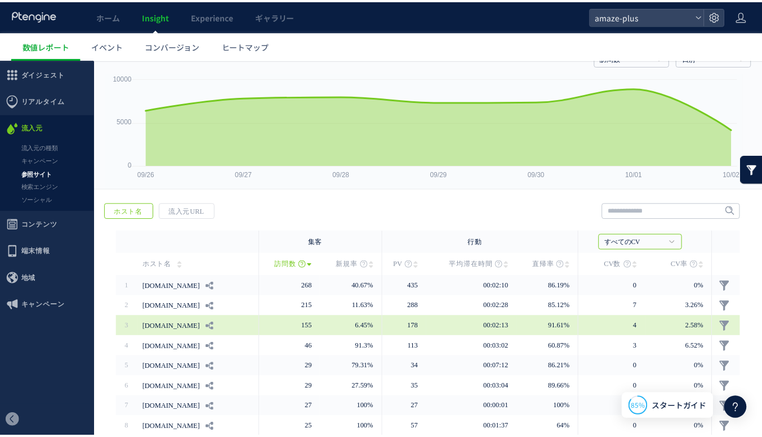
scroll to position [56, 0]
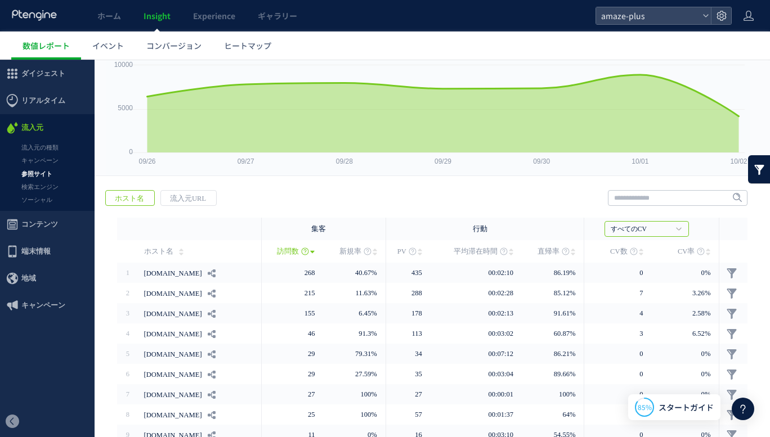
click at [39, 16] on icon at bounding box center [34, 15] width 47 height 11
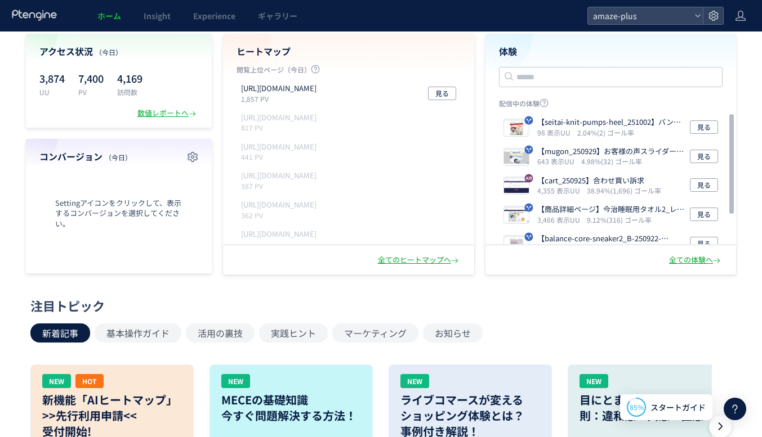
scroll to position [56, 0]
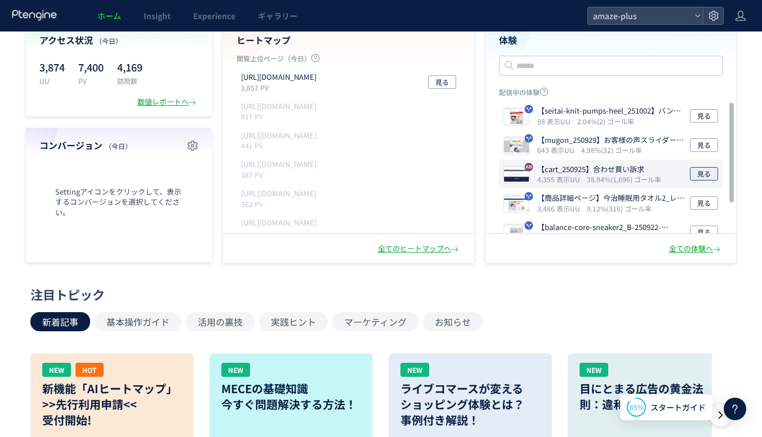
click at [699, 175] on span "見る" at bounding box center [704, 174] width 14 height 14
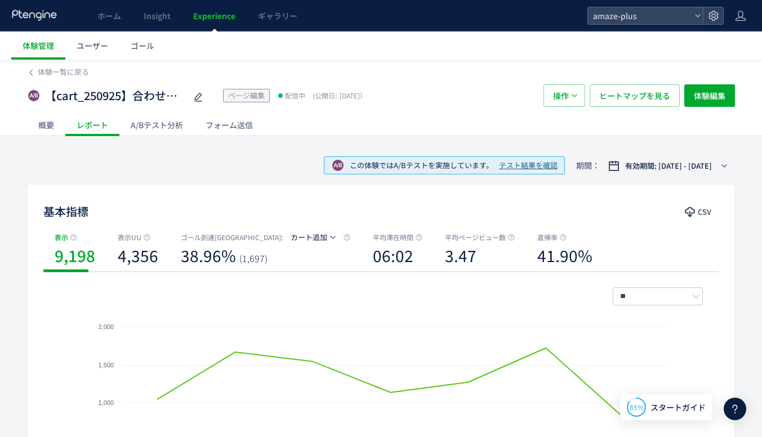
click at [154, 131] on div "A/Bテスト分析" at bounding box center [156, 125] width 75 height 23
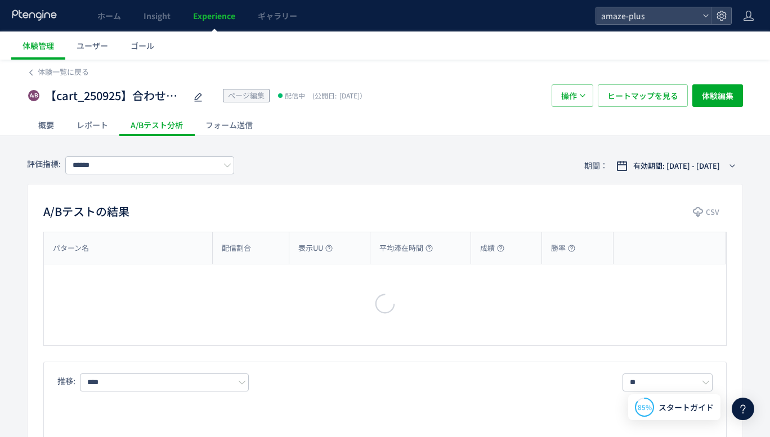
type input "*****"
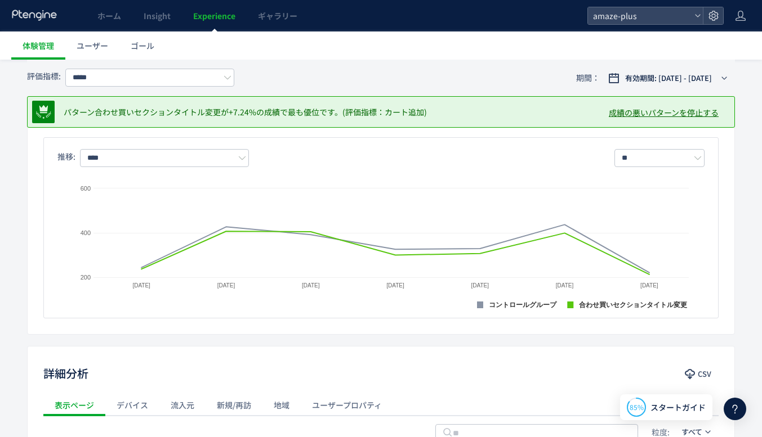
scroll to position [169, 0]
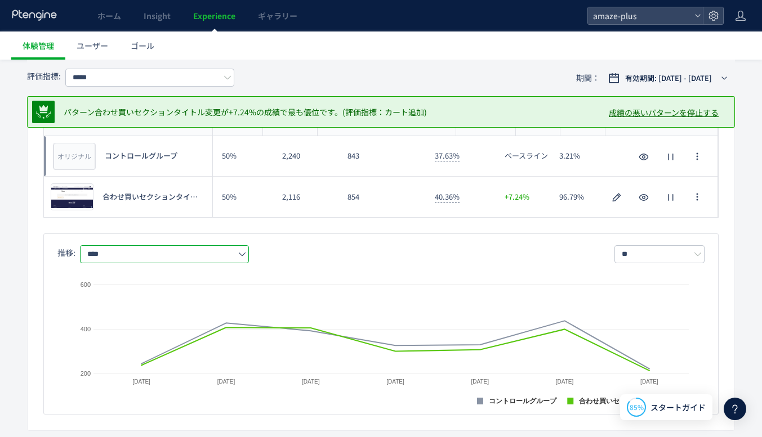
click at [229, 250] on input "****" at bounding box center [164, 254] width 169 height 18
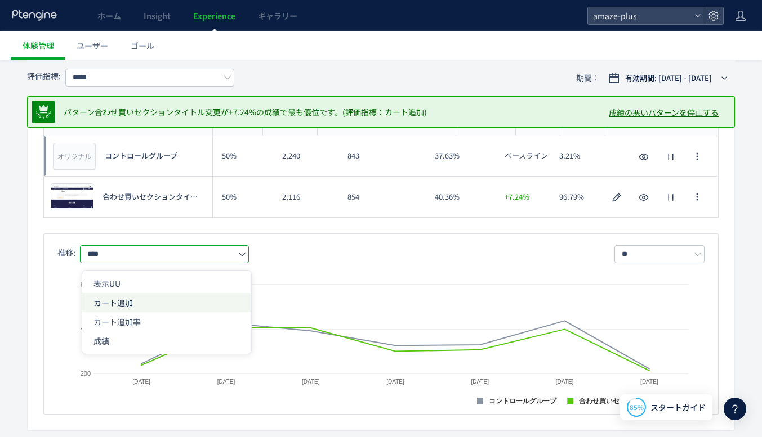
click at [151, 298] on span "カート追加" at bounding box center [166, 302] width 146 height 19
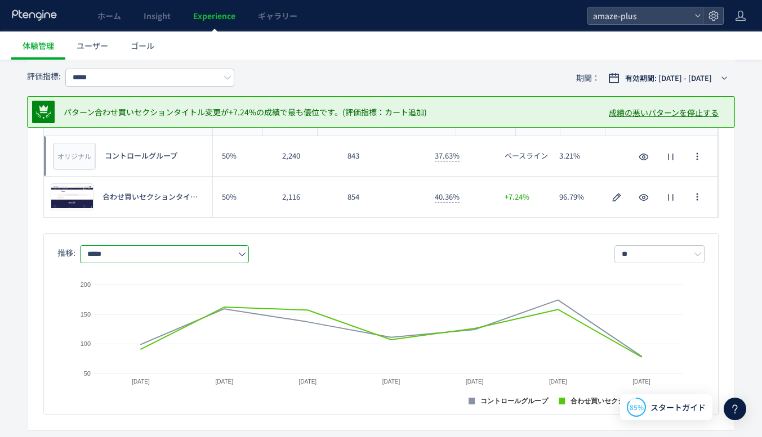
click at [189, 255] on input "*****" at bounding box center [164, 254] width 169 height 18
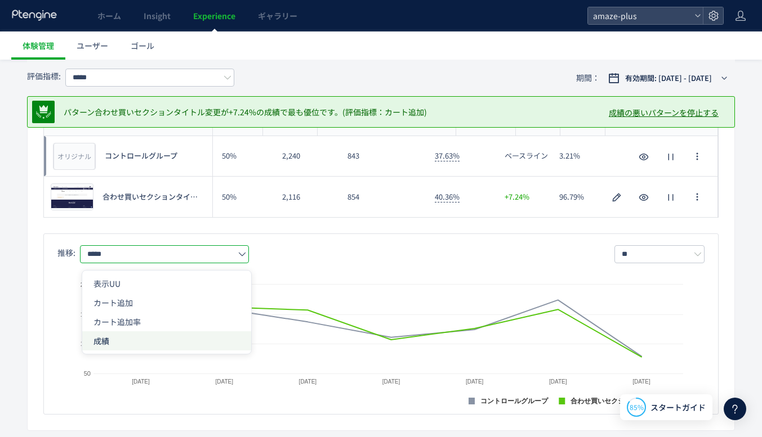
click at [157, 333] on span "成績" at bounding box center [166, 341] width 146 height 19
type input "**"
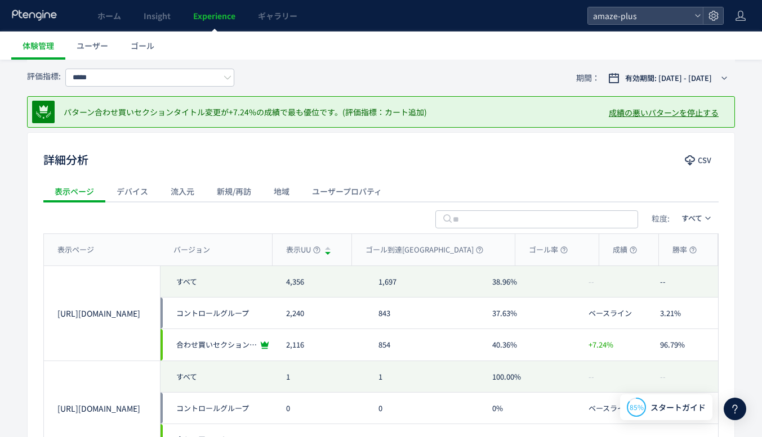
scroll to position [450, 0]
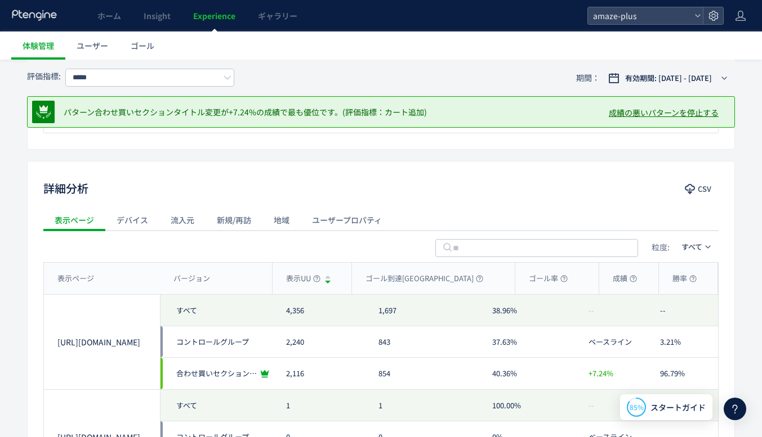
click at [130, 224] on div "デバイス" at bounding box center [132, 220] width 54 height 23
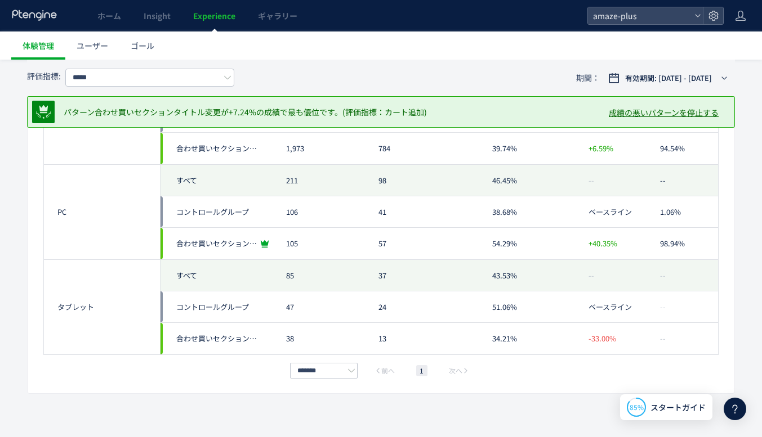
scroll to position [507, 0]
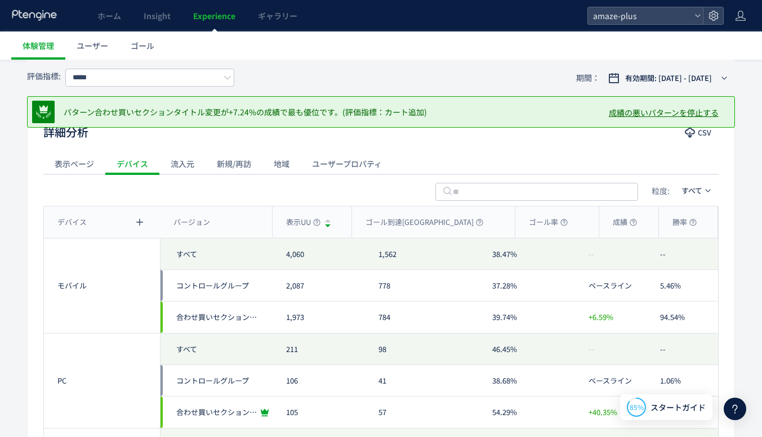
click at [236, 166] on div "新規/再訪" at bounding box center [233, 164] width 57 height 23
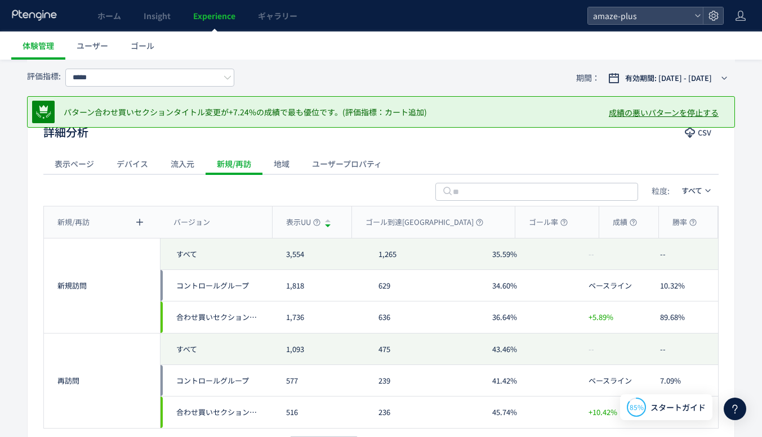
click at [283, 157] on div "地域" at bounding box center [281, 164] width 38 height 23
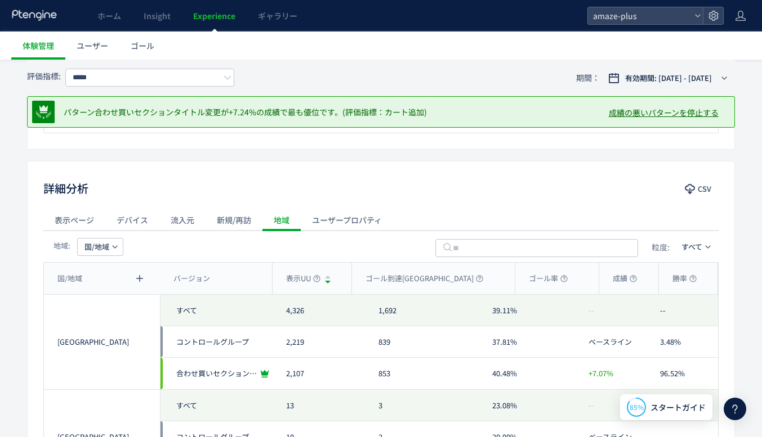
scroll to position [450, 0]
click at [333, 216] on div "ユーザープロパティ" at bounding box center [347, 220] width 92 height 23
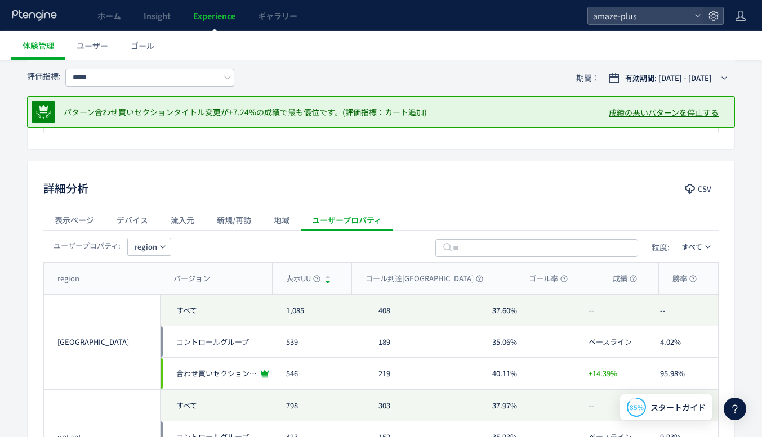
click at [238, 223] on div "新規/再訪" at bounding box center [233, 220] width 57 height 23
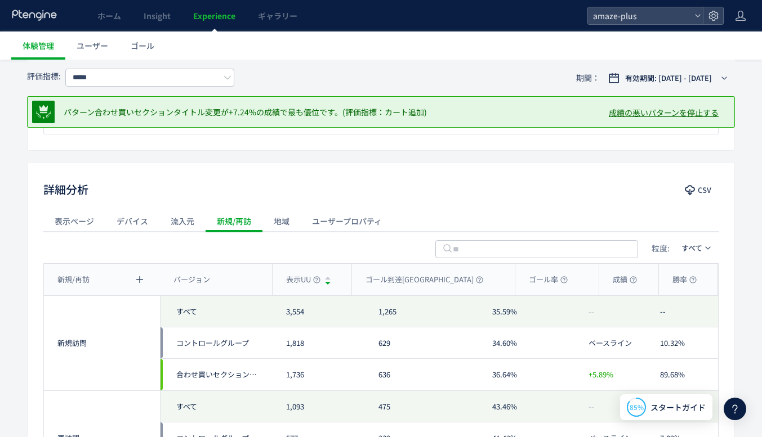
scroll to position [338, 0]
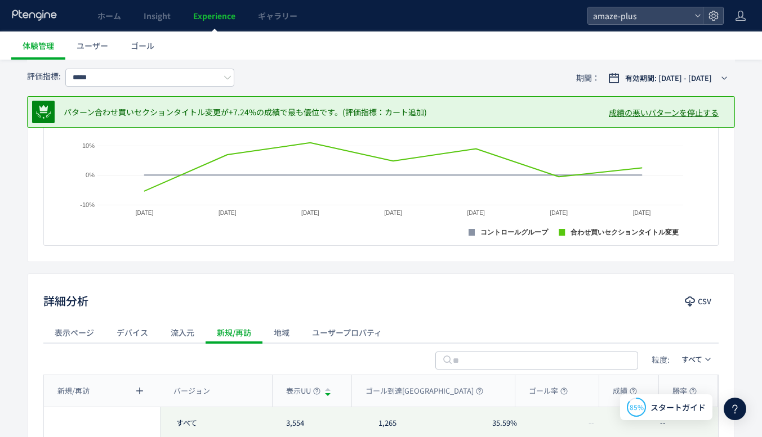
click at [176, 330] on div "流入元" at bounding box center [182, 332] width 46 height 23
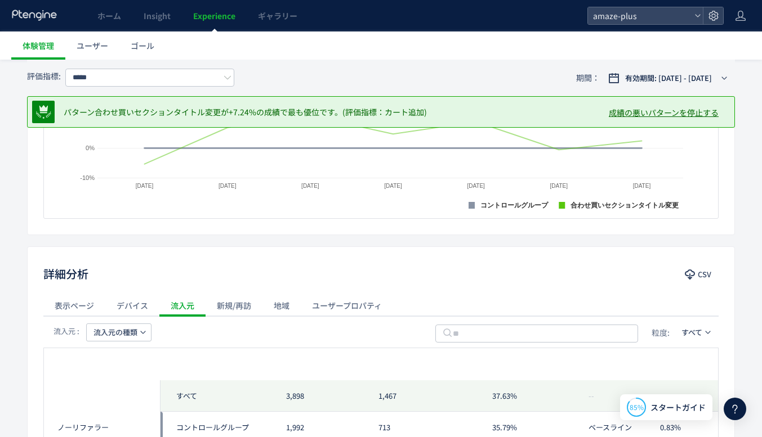
scroll to position [373, 0]
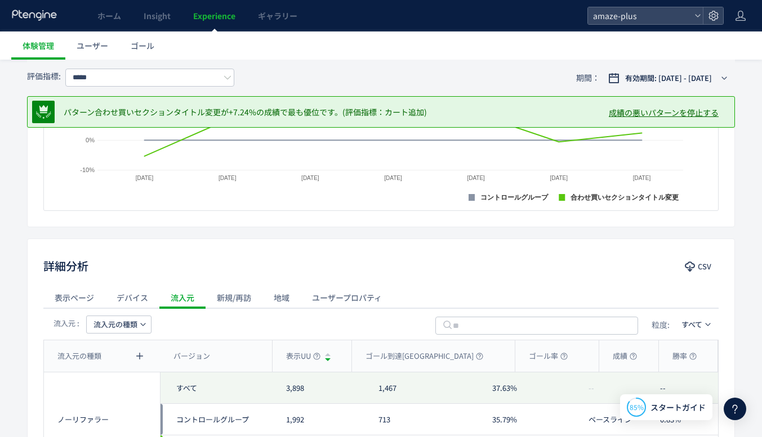
click at [142, 302] on div "デバイス" at bounding box center [132, 298] width 54 height 23
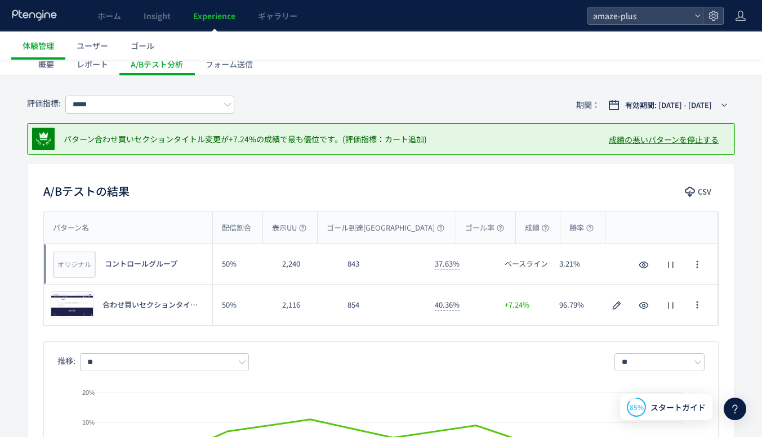
scroll to position [0, 0]
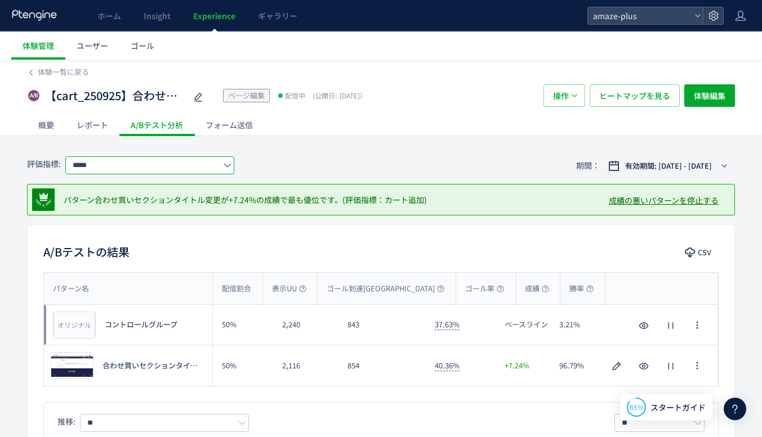
click at [198, 159] on input "*****" at bounding box center [149, 166] width 169 height 18
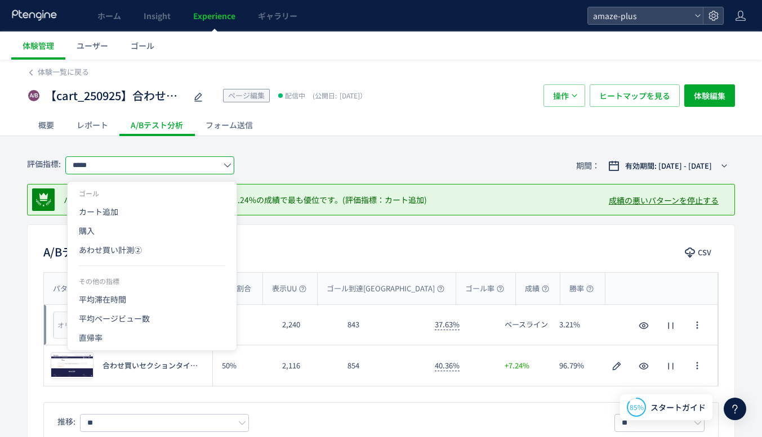
click at [460, 133] on div "概要 レポート A/Bテスト分析 フォーム送信" at bounding box center [381, 125] width 708 height 22
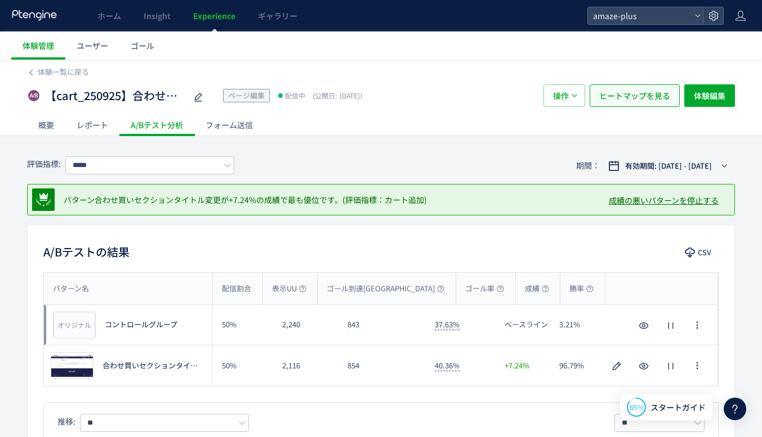
click at [629, 87] on span "ヒートマップを見る" at bounding box center [634, 95] width 71 height 23
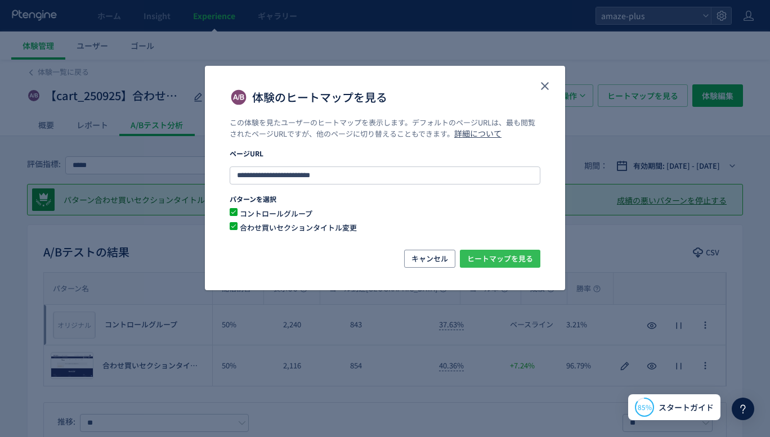
click at [482, 256] on span "ヒートマップを見る" at bounding box center [500, 259] width 66 height 18
click at [543, 81] on icon "close" at bounding box center [545, 86] width 14 height 14
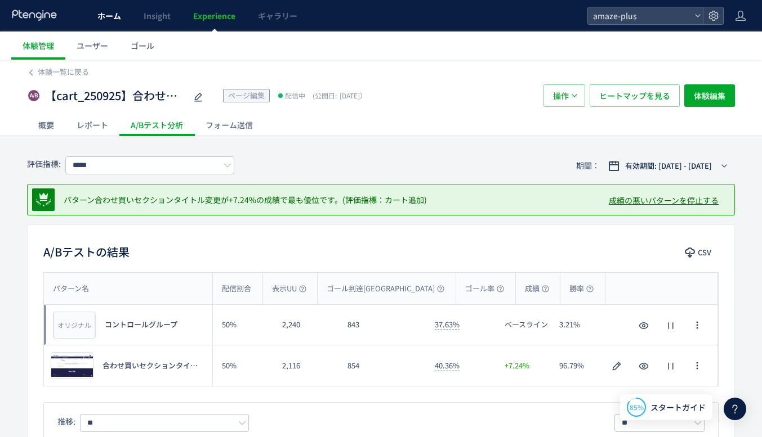
click at [96, 18] on link "ホーム" at bounding box center [109, 16] width 46 height 32
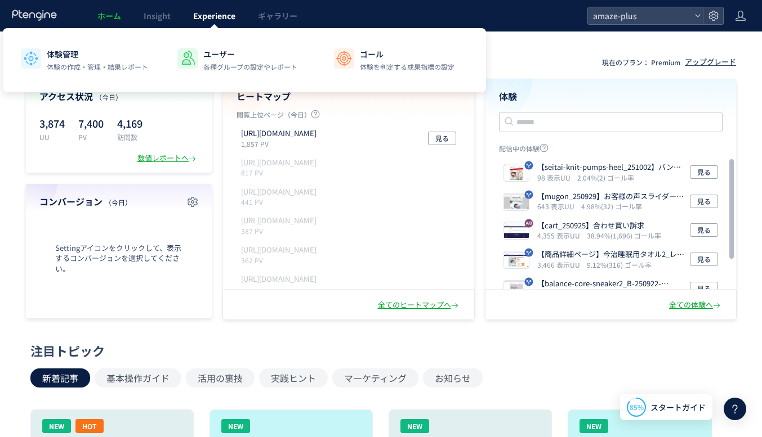
click at [220, 15] on span "Experience" at bounding box center [214, 15] width 42 height 11
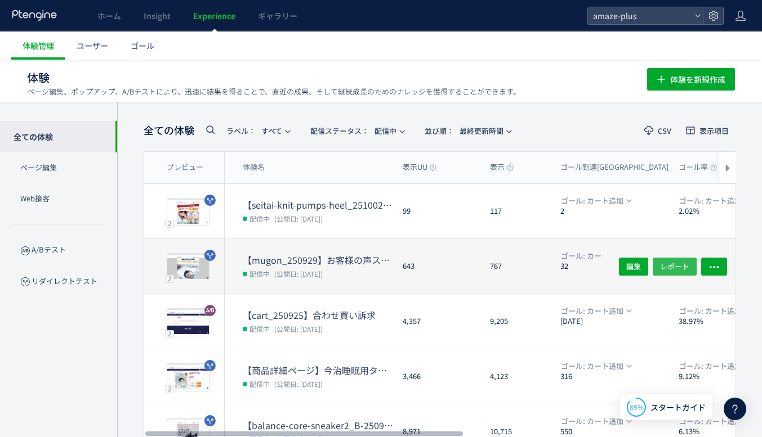
click at [676, 260] on span "レポート" at bounding box center [674, 266] width 29 height 18
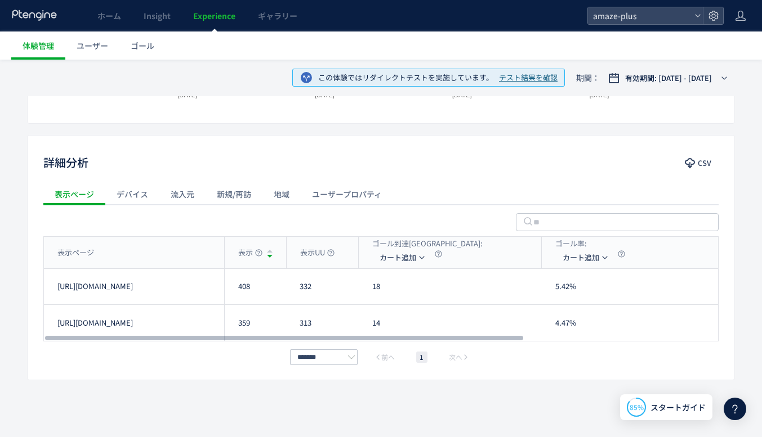
drag, startPoint x: 432, startPoint y: 338, endPoint x: 358, endPoint y: 309, distance: 79.1
click at [374, 335] on div at bounding box center [284, 338] width 478 height 7
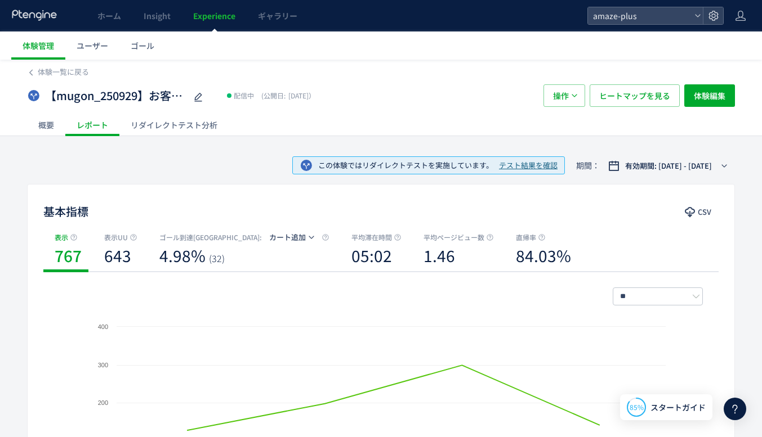
click at [158, 121] on div "リダイレクトテスト分析" at bounding box center [173, 125] width 109 height 23
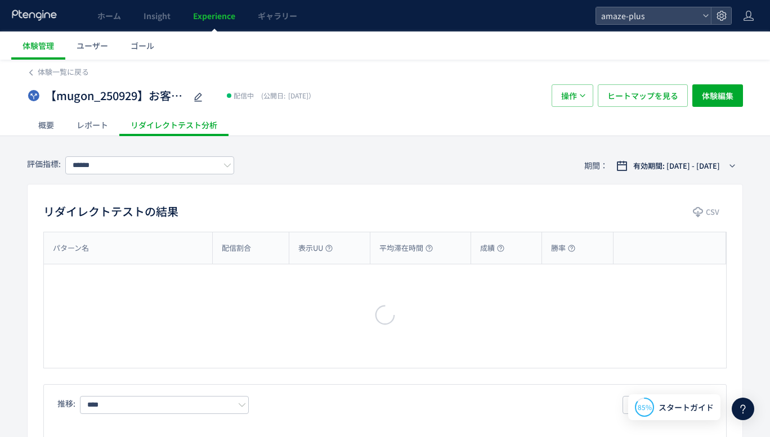
type input "*****"
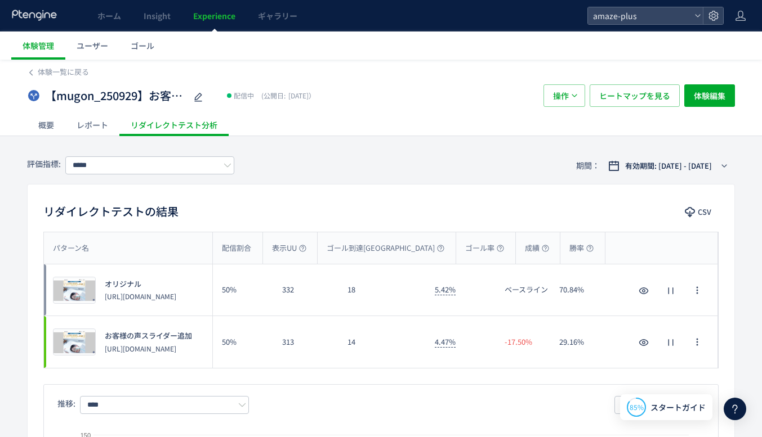
drag, startPoint x: 197, startPoint y: 294, endPoint x: 104, endPoint y: 299, distance: 93.0
click at [104, 299] on div "プレビュー オリジナル https://nelture.com/f/mugon" at bounding box center [128, 290] width 168 height 51
copy p "[URL][DOMAIN_NAME]"
drag, startPoint x: 148, startPoint y: 357, endPoint x: 106, endPoint y: 342, distance: 44.3
click at [106, 344] on p "[URL][DOMAIN_NAME]" at bounding box center [148, 349] width 87 height 10
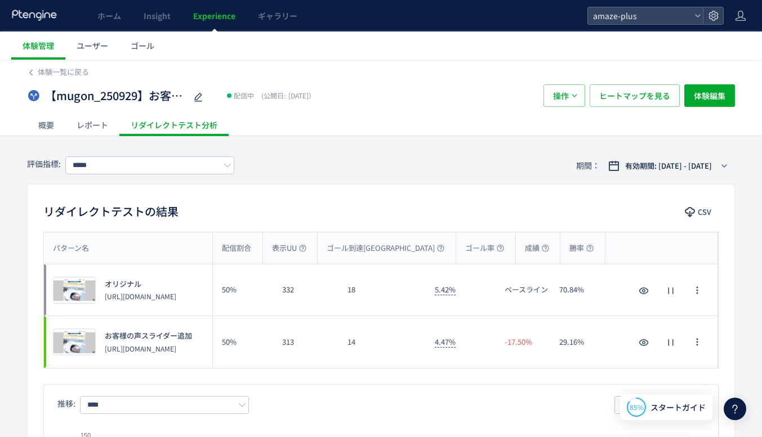
copy p "[URL][DOMAIN_NAME]"
click at [100, 122] on div "レポート" at bounding box center [92, 125] width 54 height 23
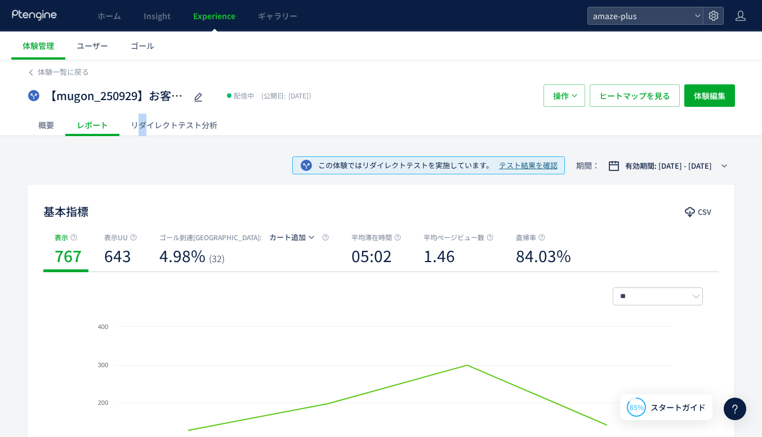
click at [142, 129] on div "リダイレクトテスト分析" at bounding box center [173, 125] width 109 height 23
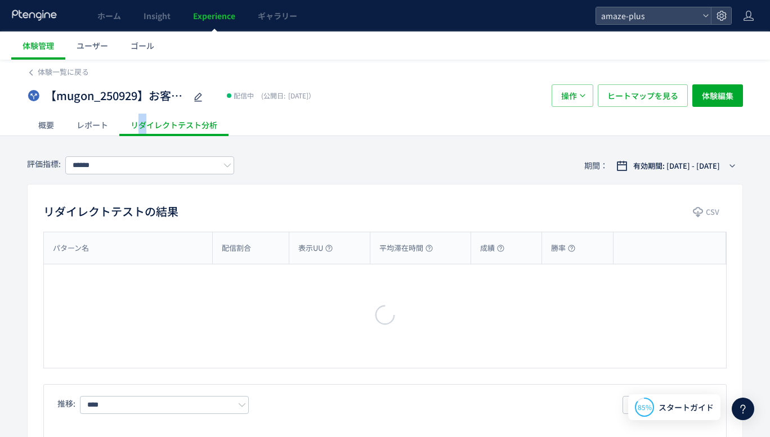
type input "*****"
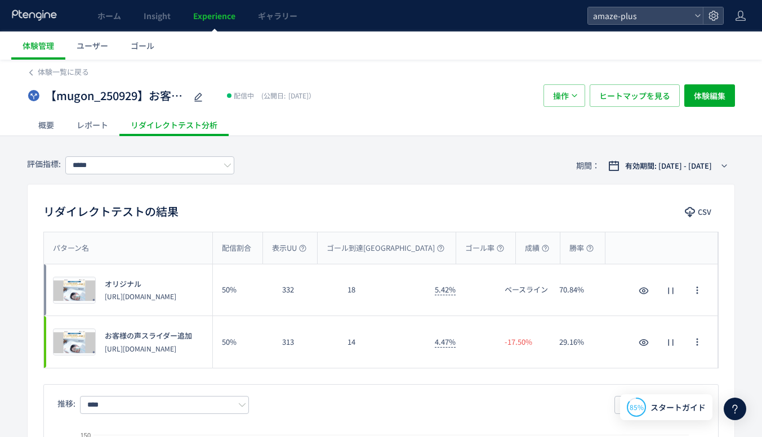
click at [430, 199] on div "リダイレクトテストの結果 CSV パターン名 配信割合 表示UU ゴール到達UU ゴール率 成績 勝率 パターン名 プレビュー オリジナル https://n…" at bounding box center [381, 383] width 708 height 398
click at [712, 166] on div "有効期間: 2025/09/29 - 今日" at bounding box center [670, 165] width 97 height 11
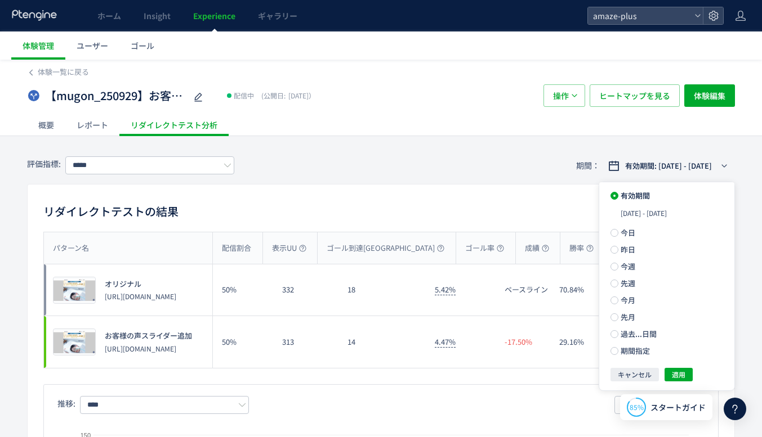
click at [541, 201] on div "リダイレクトテストの結果 CSV パターン名 配信割合 表示UU ゴール到達UU ゴール率 成績 勝率 パターン名 プレビュー オリジナル https://n…" at bounding box center [381, 383] width 708 height 398
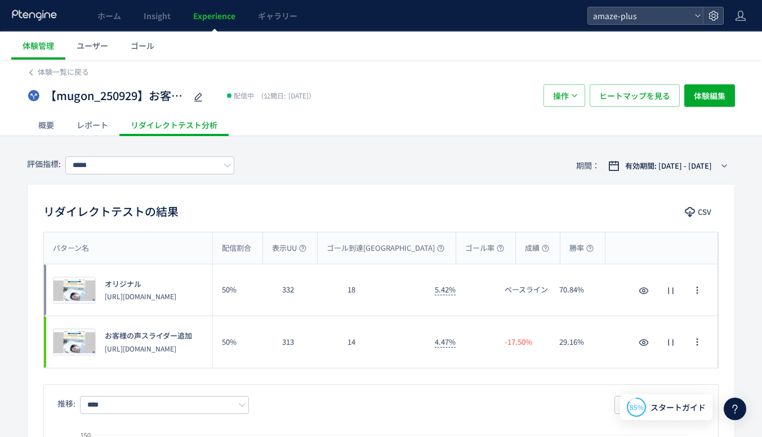
drag, startPoint x: 433, startPoint y: 311, endPoint x: 396, endPoint y: 311, distance: 36.6
click at [642, 294] on icon "button" at bounding box center [644, 291] width 14 height 14
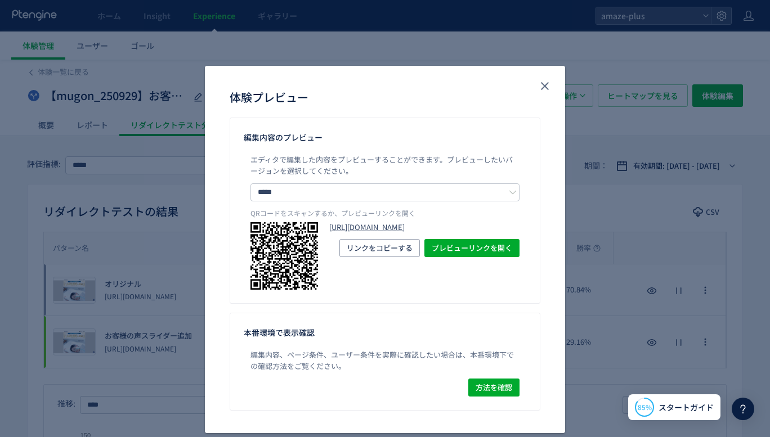
click at [458, 233] on link "https://nelture.com/f/mugon?preview_ptx_token=v4-1b9edb22-413d-4b71-b5fd-2c50cb…" at bounding box center [424, 227] width 190 height 11
click at [540, 87] on icon "close" at bounding box center [545, 86] width 14 height 14
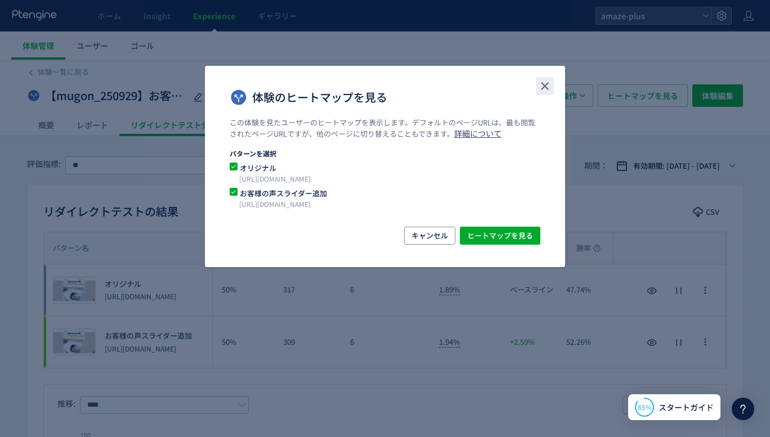
click at [539, 84] on icon "close" at bounding box center [545, 86] width 14 height 14
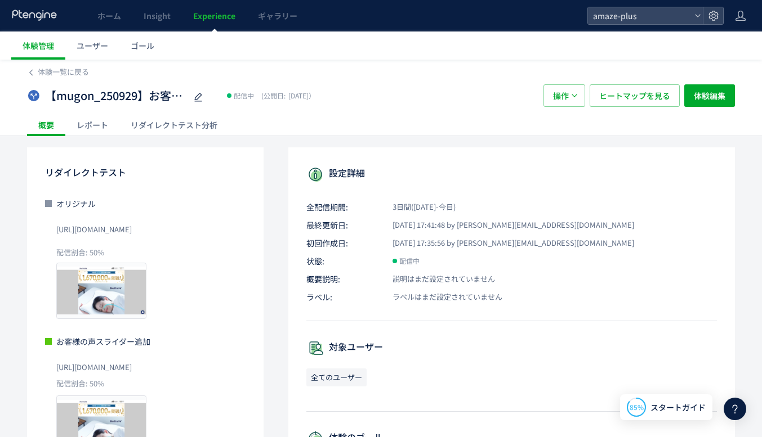
click at [229, 19] on span "Experience" at bounding box center [214, 15] width 42 height 11
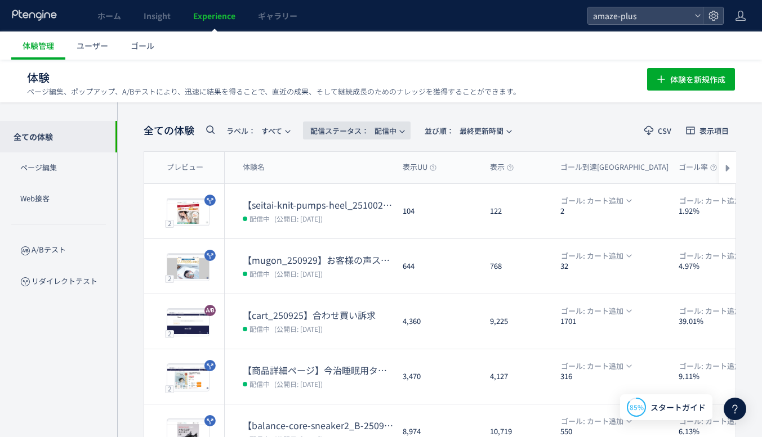
click at [396, 129] on span "配信ステータス​： 配信中" at bounding box center [353, 131] width 86 height 19
click at [394, 129] on span "配信ステータス​： 配信中" at bounding box center [353, 131] width 86 height 19
click at [473, 125] on span "並び順： 最終更新時間" at bounding box center [463, 131] width 79 height 19
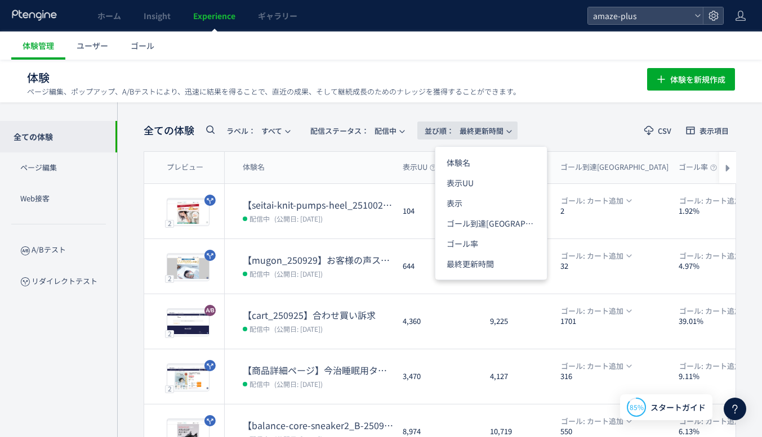
drag, startPoint x: 473, startPoint y: 125, endPoint x: 463, endPoint y: 131, distance: 11.4
click at [473, 126] on span "並び順： 最終更新時間" at bounding box center [463, 131] width 79 height 19
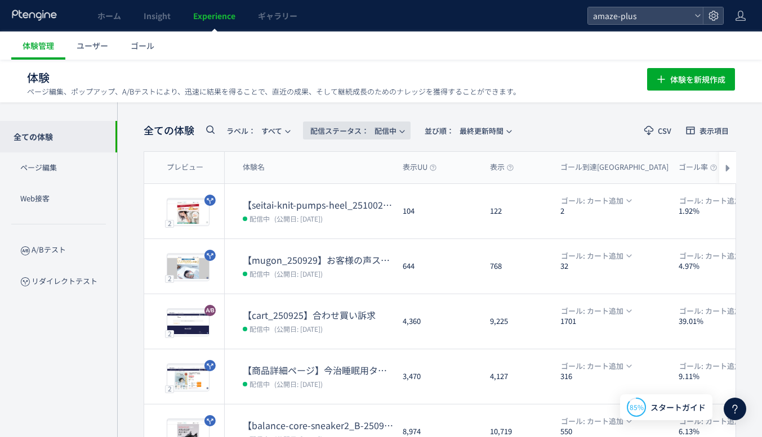
click at [404, 133] on icon "button" at bounding box center [402, 131] width 7 height 7
click at [403, 129] on icon "button" at bounding box center [402, 131] width 7 height 7
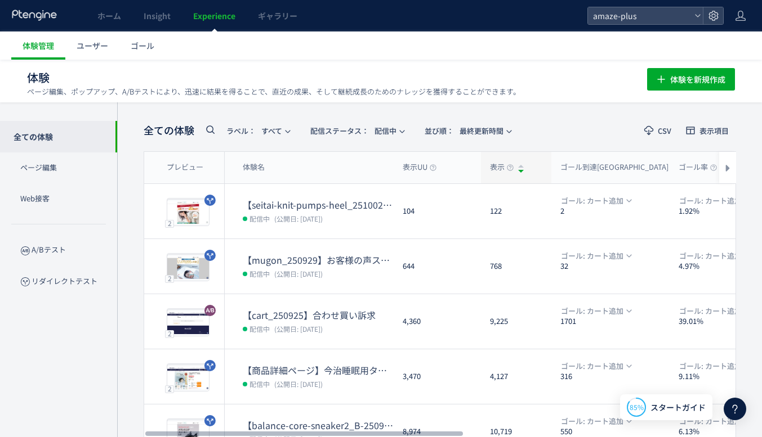
click at [523, 170] on div "表示" at bounding box center [516, 168] width 70 height 32
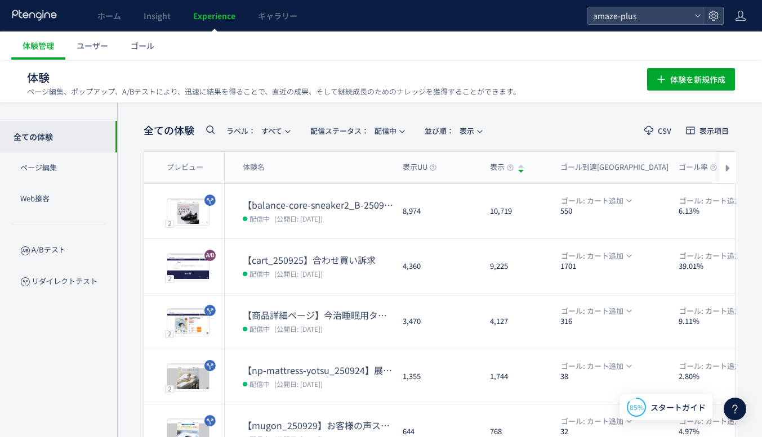
click at [227, 18] on span "Experience" at bounding box center [214, 15] width 42 height 11
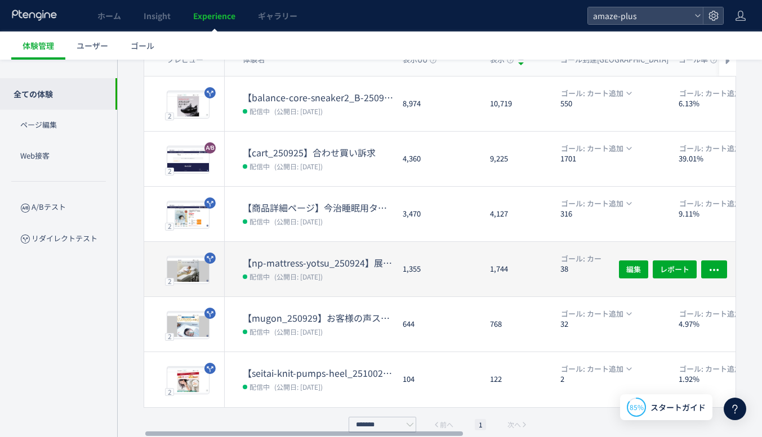
scroll to position [119, 0]
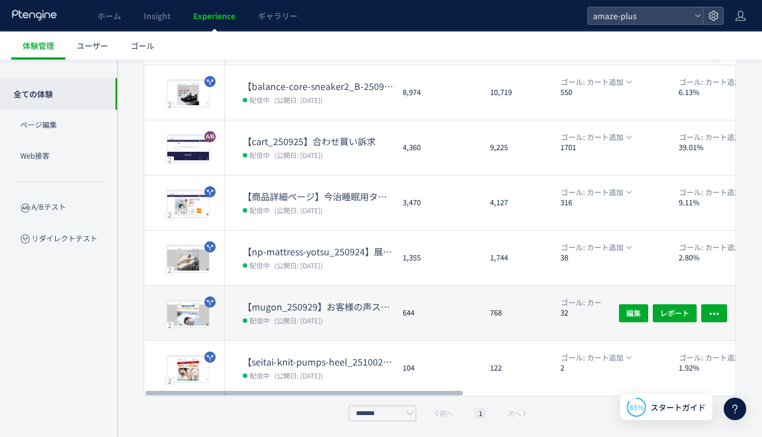
click at [357, 308] on dt "【mugon_250929】お客様の声スライダー追加" at bounding box center [318, 307] width 151 height 13
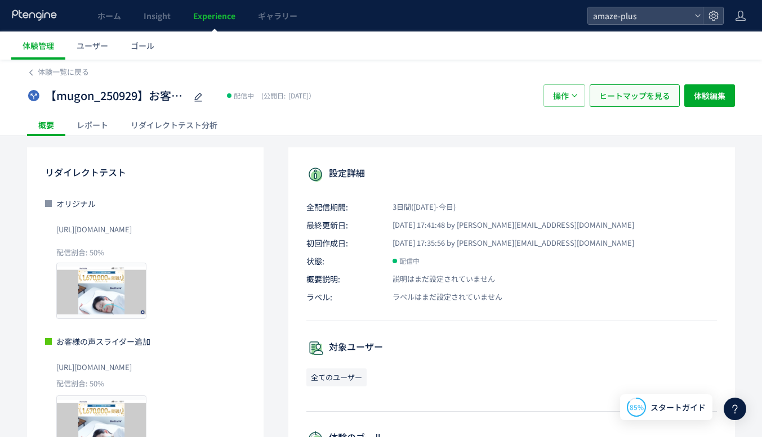
click at [620, 100] on span "ヒートマップを見る" at bounding box center [634, 95] width 71 height 23
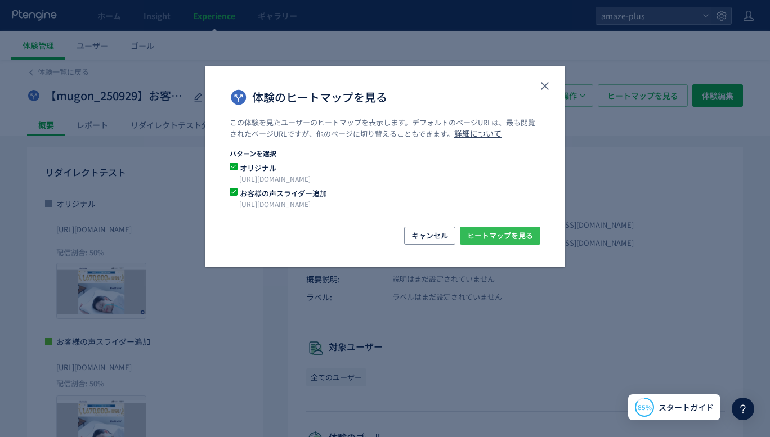
click at [509, 235] on span "ヒートマップを見る" at bounding box center [500, 236] width 66 height 18
click at [540, 82] on icon "close" at bounding box center [545, 86] width 14 height 14
